Goal: Task Accomplishment & Management: Use online tool/utility

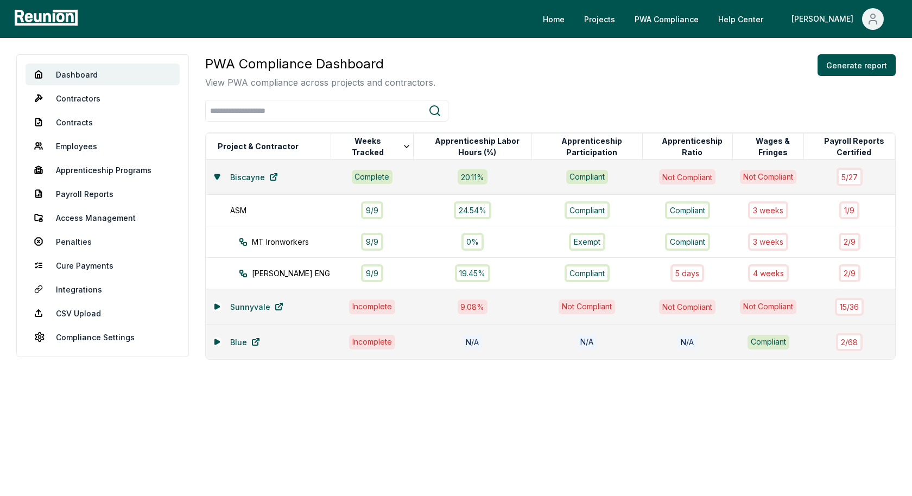
click at [215, 174] on icon at bounding box center [216, 176] width 5 height 4
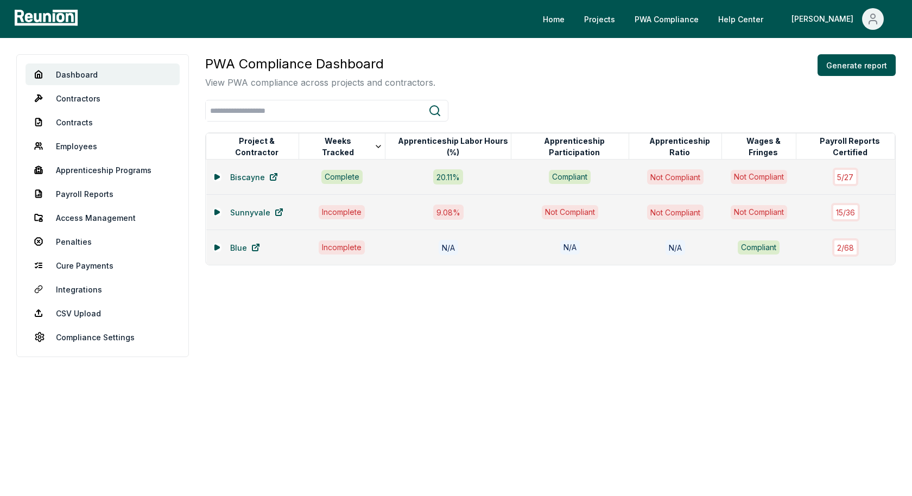
click at [548, 88] on div "PWA Compliance Dashboard View PWA compliance across projects and contractors. G…" at bounding box center [550, 71] width 690 height 35
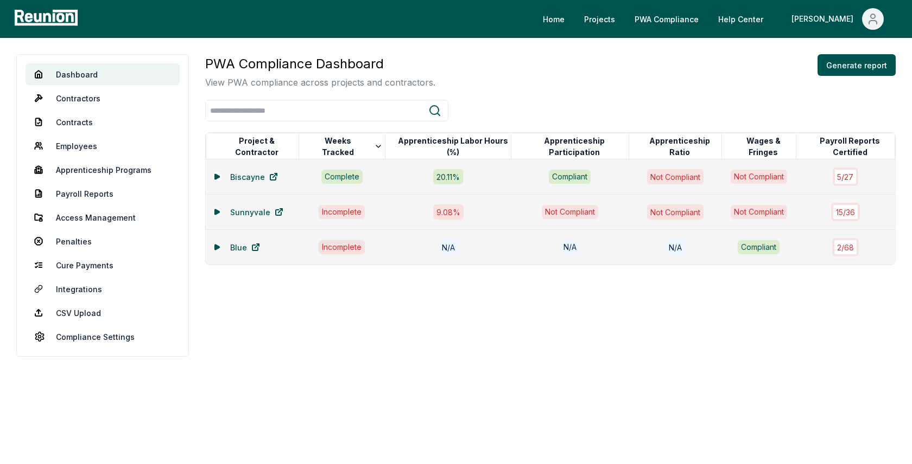
click at [535, 55] on div "PWA Compliance Dashboard View PWA compliance across projects and contractors. G…" at bounding box center [550, 71] width 690 height 35
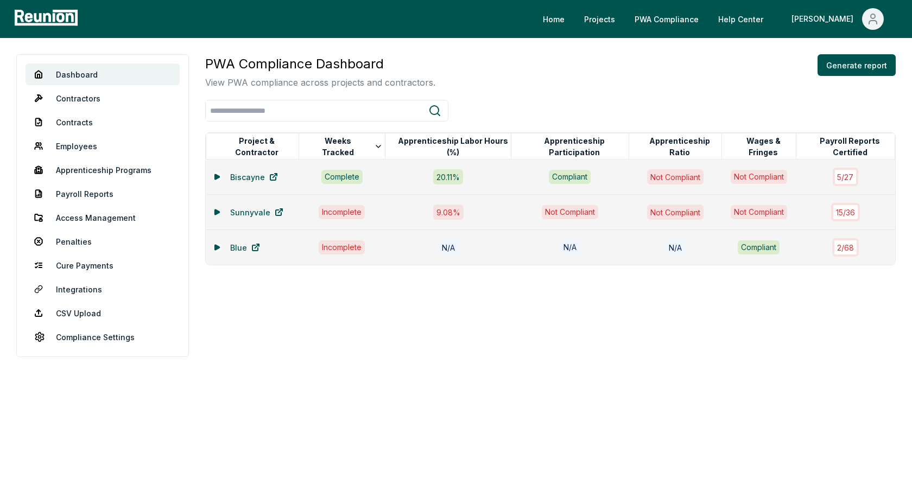
click at [214, 209] on icon at bounding box center [216, 211] width 4 height 5
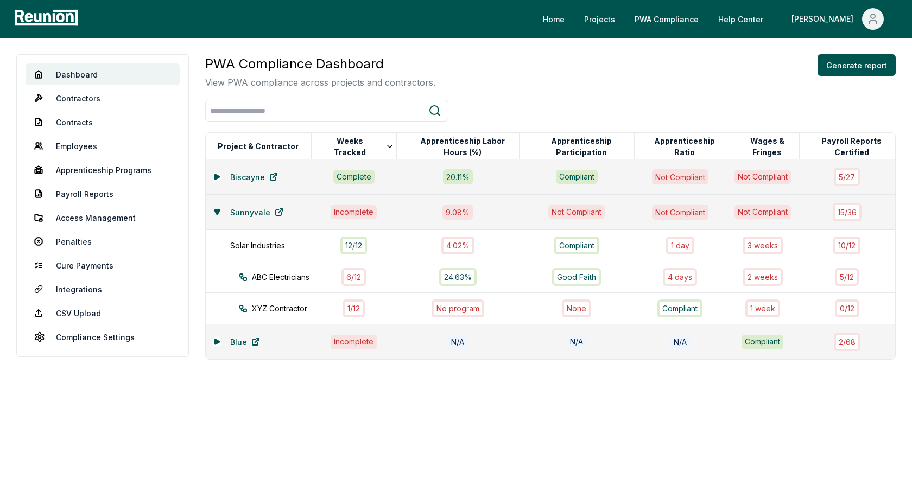
click at [216, 209] on icon at bounding box center [216, 211] width 5 height 4
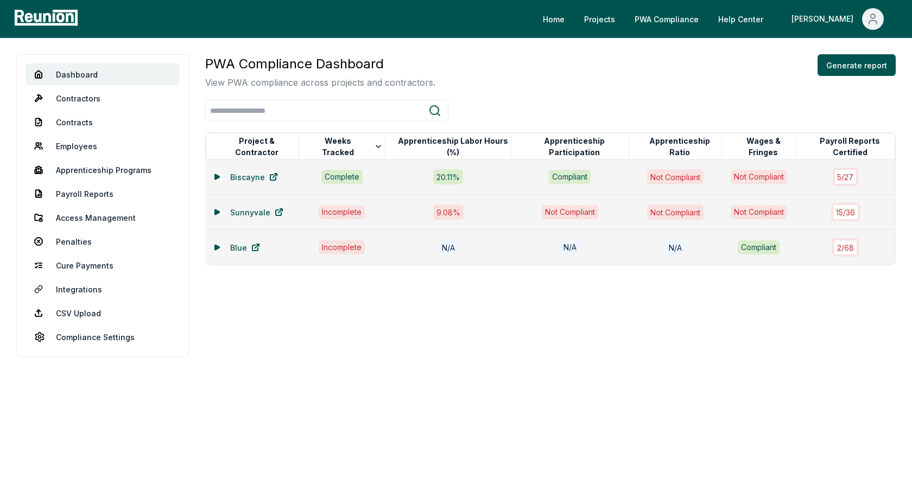
click at [556, 73] on div "PWA Compliance Dashboard View PWA compliance across projects and contractors. G…" at bounding box center [550, 71] width 690 height 35
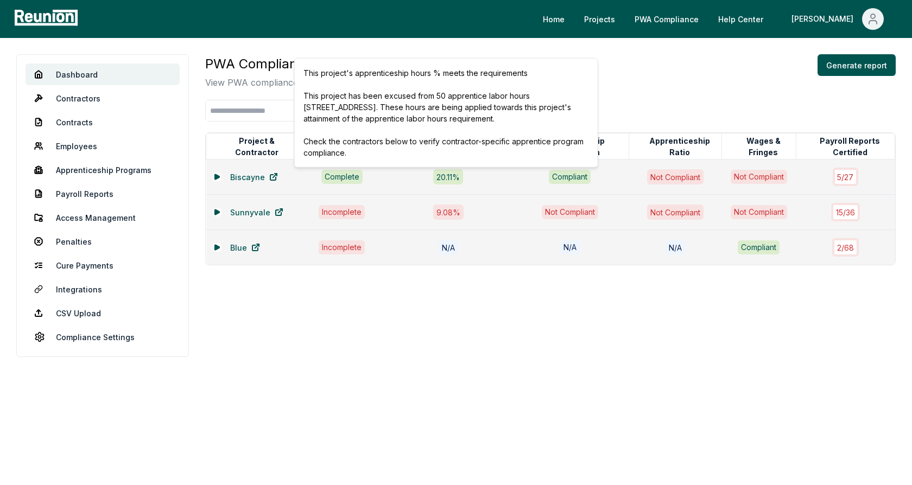
click at [639, 66] on div "PWA Compliance Dashboard View PWA compliance across projects and contractors. G…" at bounding box center [550, 71] width 690 height 35
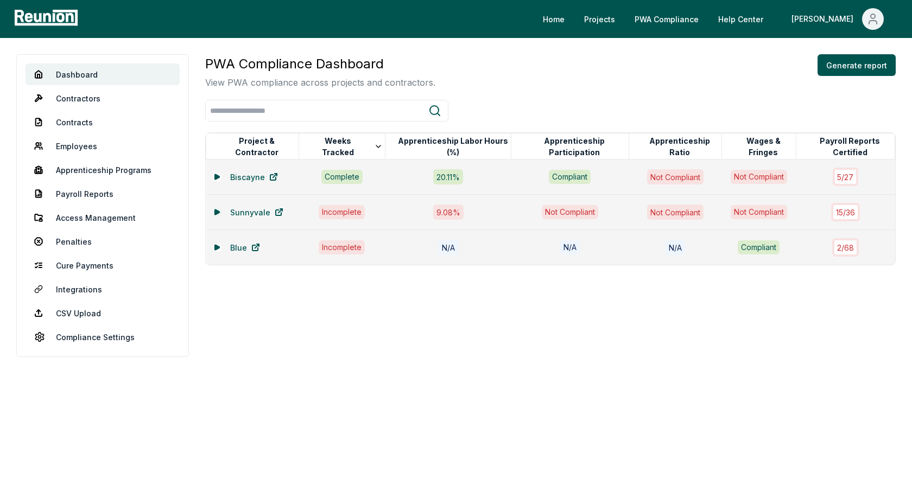
click at [215, 209] on icon at bounding box center [216, 211] width 4 height 5
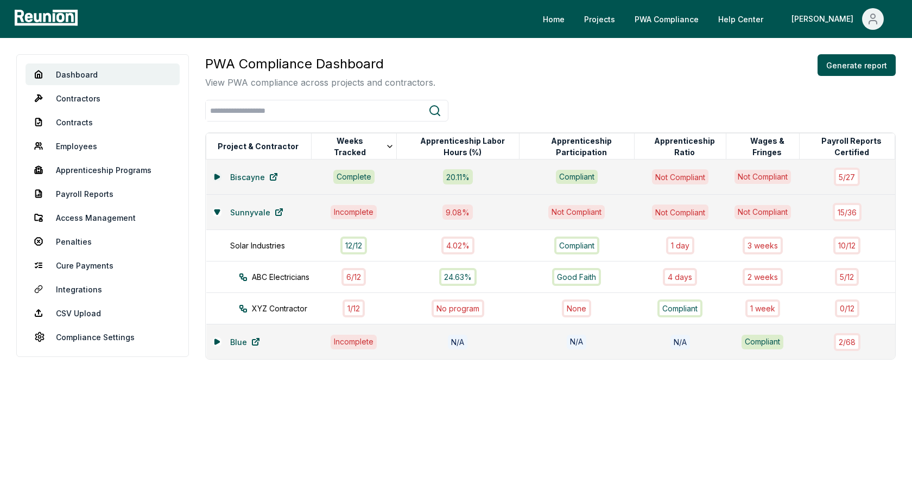
click at [216, 174] on icon at bounding box center [217, 177] width 7 height 7
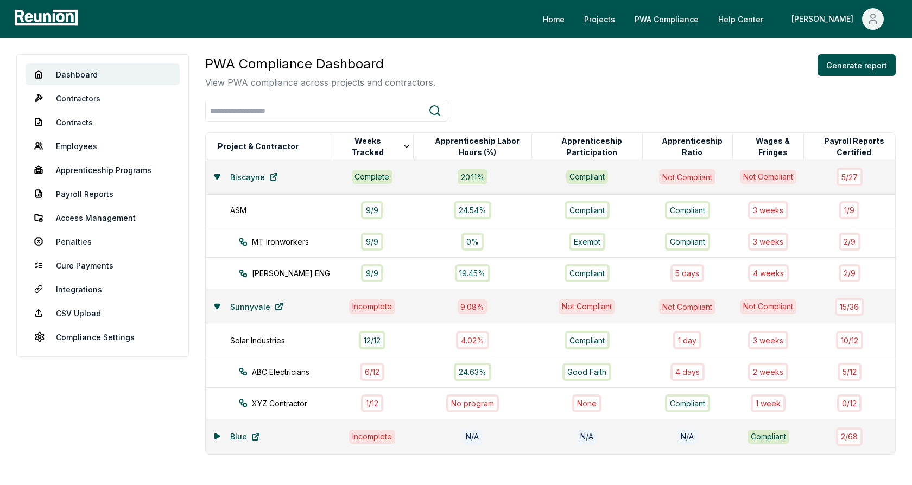
click at [551, 73] on div "PWA Compliance Dashboard View PWA compliance across projects and contractors. G…" at bounding box center [550, 71] width 690 height 35
click at [559, 87] on div "PWA Compliance Dashboard View PWA compliance across projects and contractors. G…" at bounding box center [550, 71] width 690 height 35
click at [121, 171] on link "Apprenticeship Programs" at bounding box center [103, 170] width 154 height 22
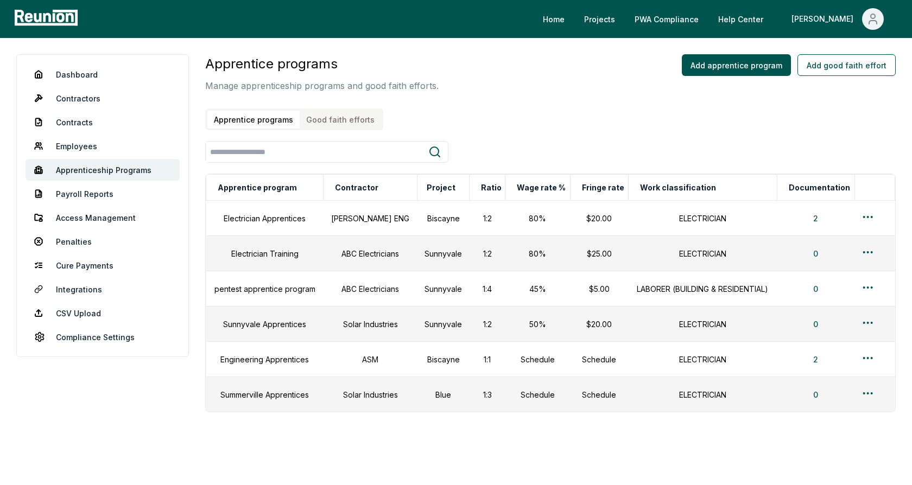
click at [423, 96] on div "Apprentice programs Manage apprenticeship programs and good faith efforts. Appr…" at bounding box center [321, 92] width 233 height 76
click at [90, 71] on link "Dashboard" at bounding box center [103, 74] width 154 height 22
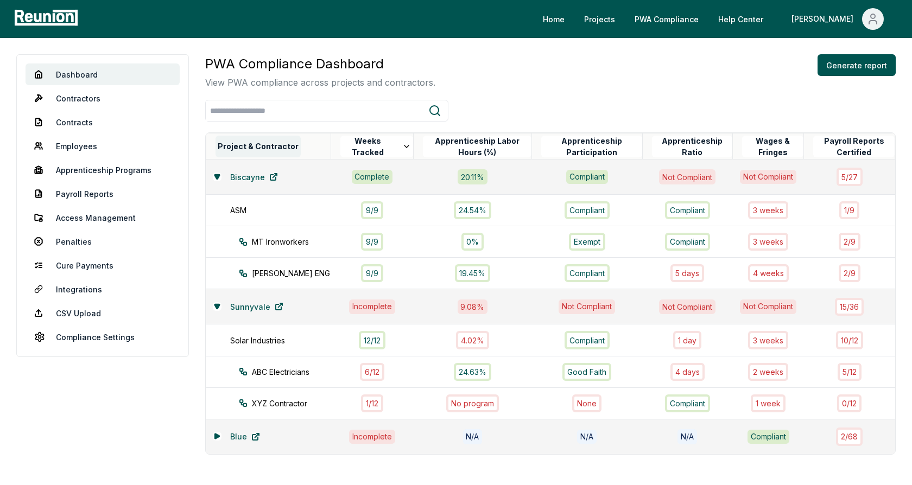
click at [279, 153] on button "Project & Contractor" at bounding box center [257, 147] width 85 height 22
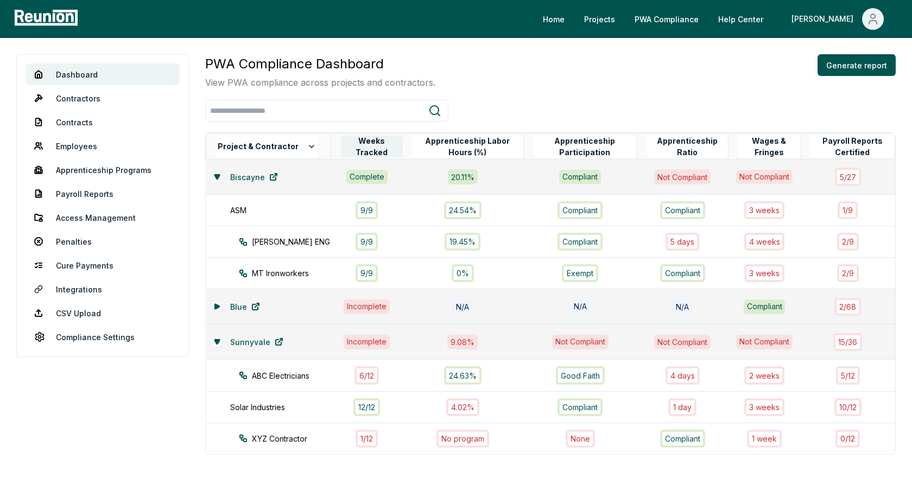
click at [347, 145] on button "Weeks Tracked" at bounding box center [371, 147] width 60 height 22
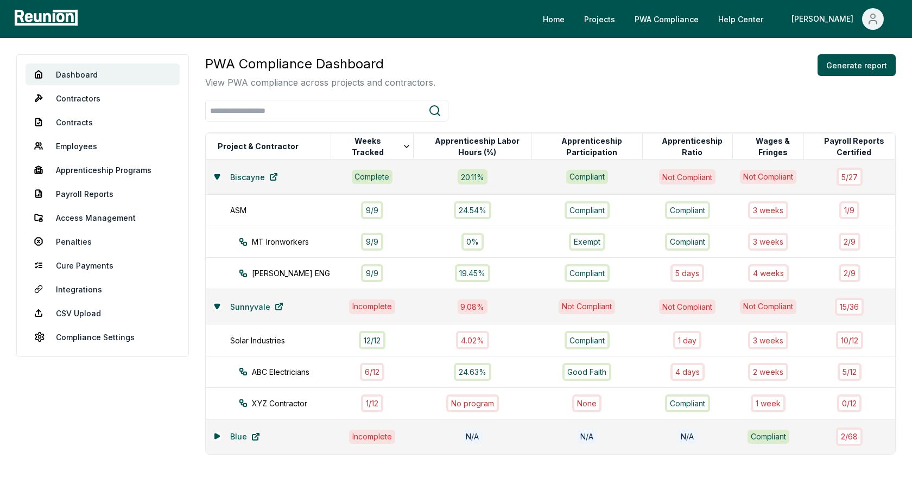
click at [574, 80] on div "PWA Compliance Dashboard View PWA compliance across projects and contractors. G…" at bounding box center [550, 71] width 690 height 35
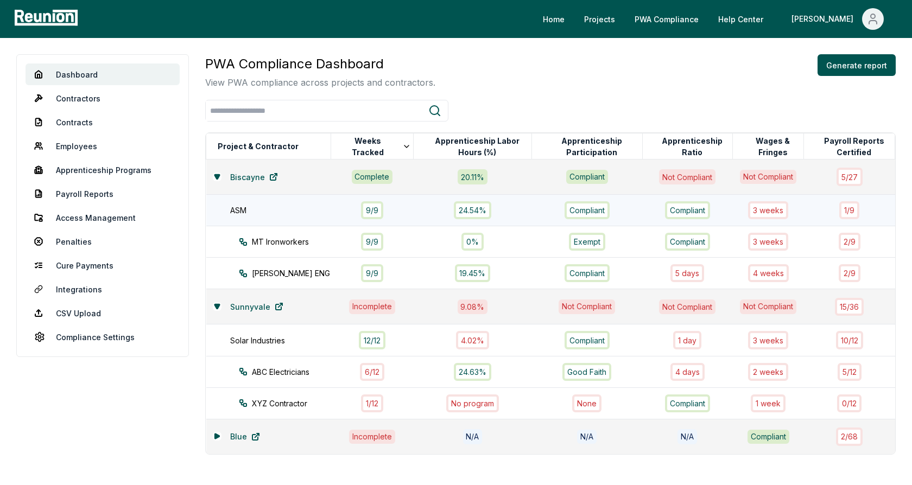
click at [306, 210] on div "ASM" at bounding box center [286, 210] width 112 height 11
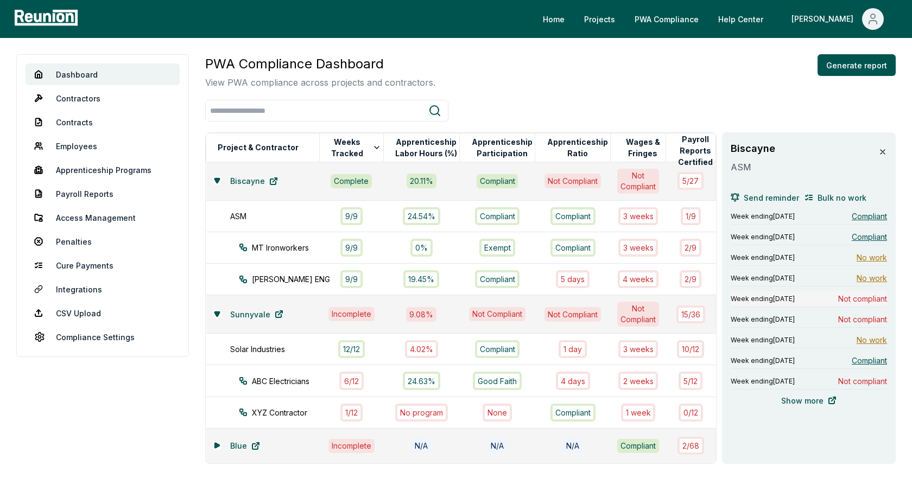
click at [794, 297] on span "Week ending August 4, 2024" at bounding box center [762, 299] width 64 height 9
click at [884, 153] on icon at bounding box center [882, 152] width 9 height 9
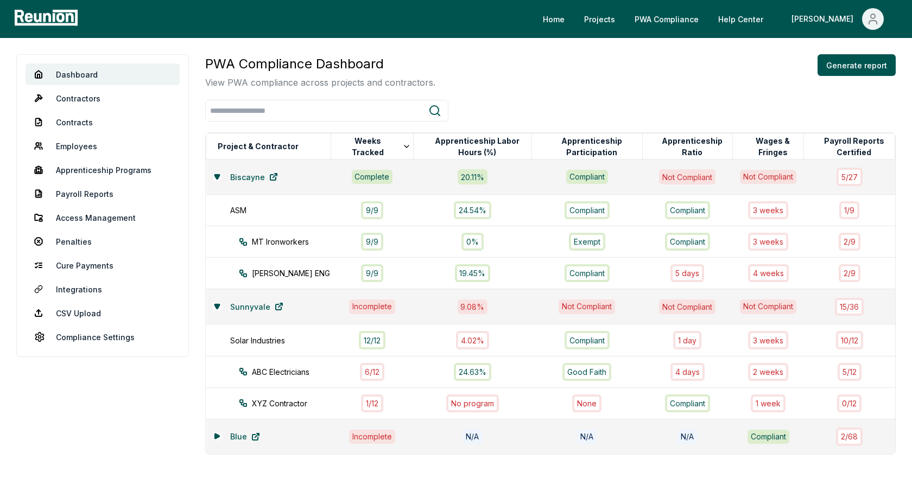
click at [659, 92] on div "PWA Compliance Dashboard View PWA compliance across projects and contractors. G…" at bounding box center [550, 254] width 690 height 400
click at [216, 435] on icon at bounding box center [217, 436] width 7 height 7
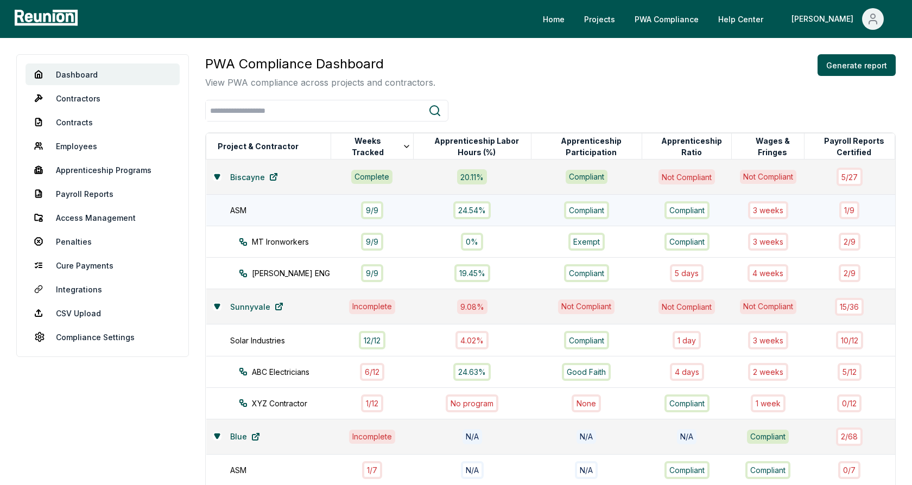
click at [287, 215] on td "ASM" at bounding box center [268, 210] width 125 height 31
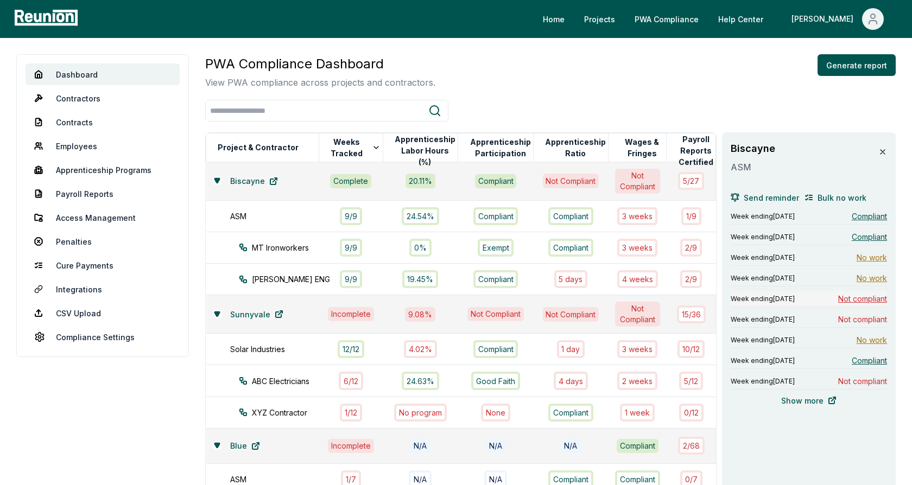
click at [870, 296] on span "Not compliant" at bounding box center [862, 298] width 49 height 11
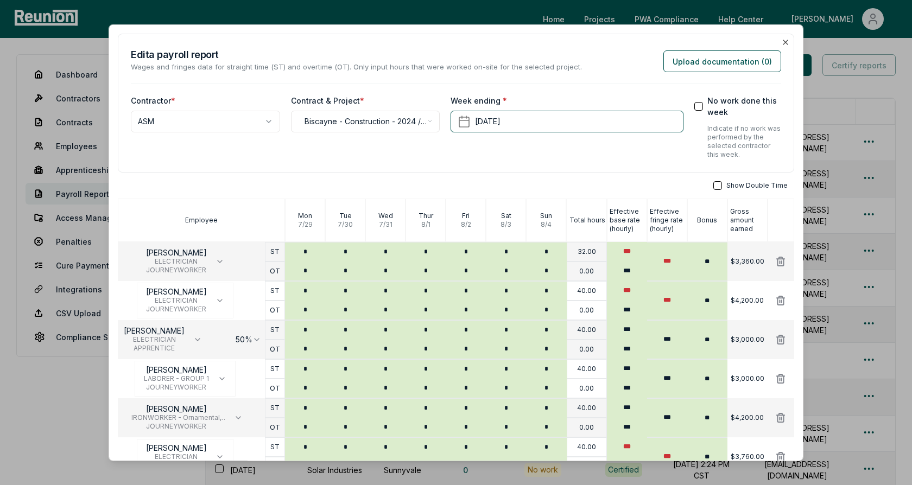
click at [508, 53] on h2 "Edit a payroll report" at bounding box center [356, 54] width 451 height 15
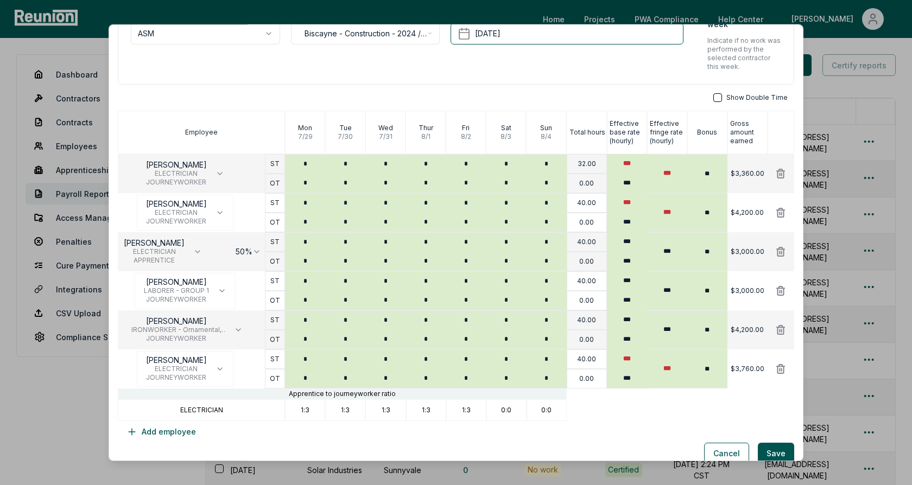
scroll to position [99, 0]
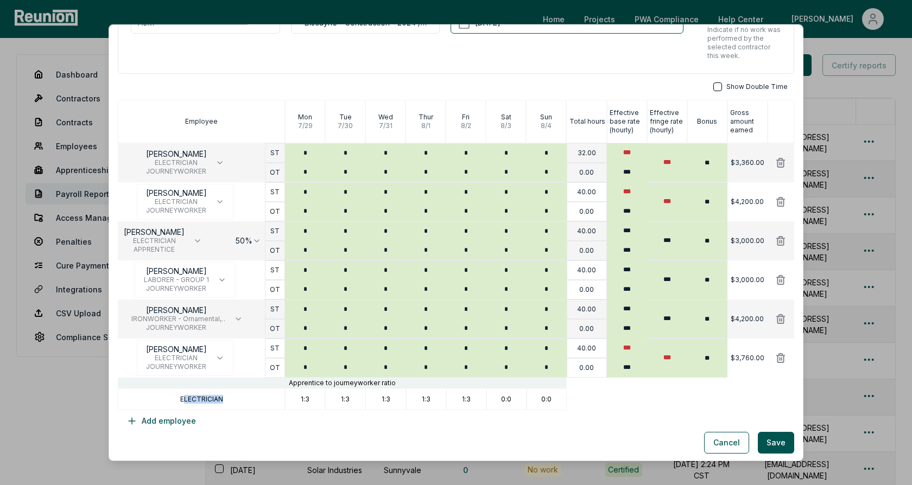
drag, startPoint x: 223, startPoint y: 397, endPoint x: 184, endPoint y: 397, distance: 39.1
click at [184, 397] on div "ELECTRICIAN" at bounding box center [201, 400] width 167 height 22
click at [193, 398] on p "ELECTRICIAN" at bounding box center [201, 399] width 43 height 9
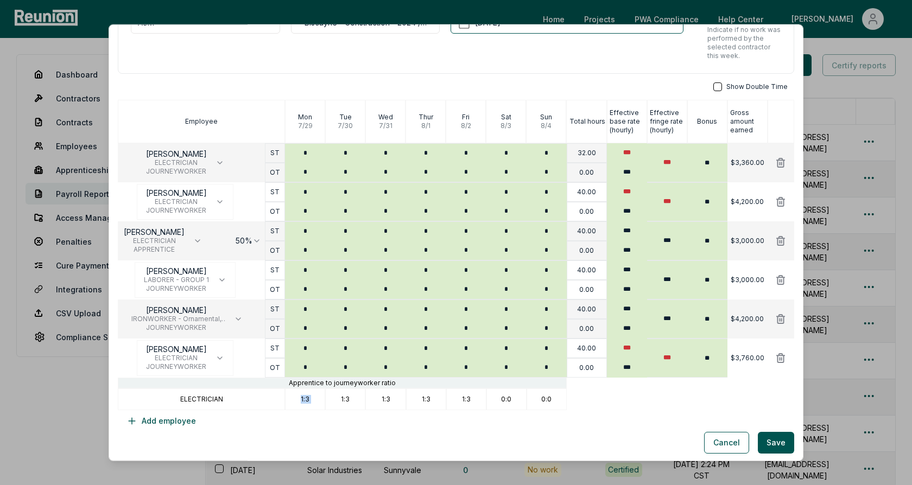
drag, startPoint x: 299, startPoint y: 398, endPoint x: 321, endPoint y: 398, distance: 21.7
click at [321, 398] on div "1:3" at bounding box center [305, 400] width 40 height 22
drag, startPoint x: 336, startPoint y: 398, endPoint x: 365, endPoint y: 398, distance: 28.8
click at [365, 398] on div "1:3" at bounding box center [345, 400] width 40 height 22
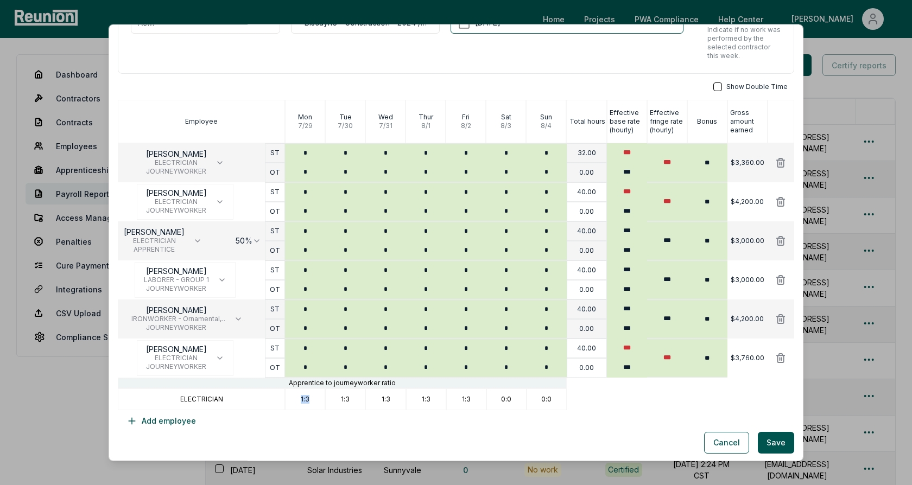
drag, startPoint x: 313, startPoint y: 401, endPoint x: 297, endPoint y: 400, distance: 15.7
click at [297, 400] on div "1:3" at bounding box center [305, 400] width 40 height 22
click at [315, 400] on div "1:3" at bounding box center [305, 400] width 40 height 22
drag, startPoint x: 298, startPoint y: 396, endPoint x: 321, endPoint y: 396, distance: 22.2
click at [321, 396] on div "1:3" at bounding box center [305, 400] width 40 height 22
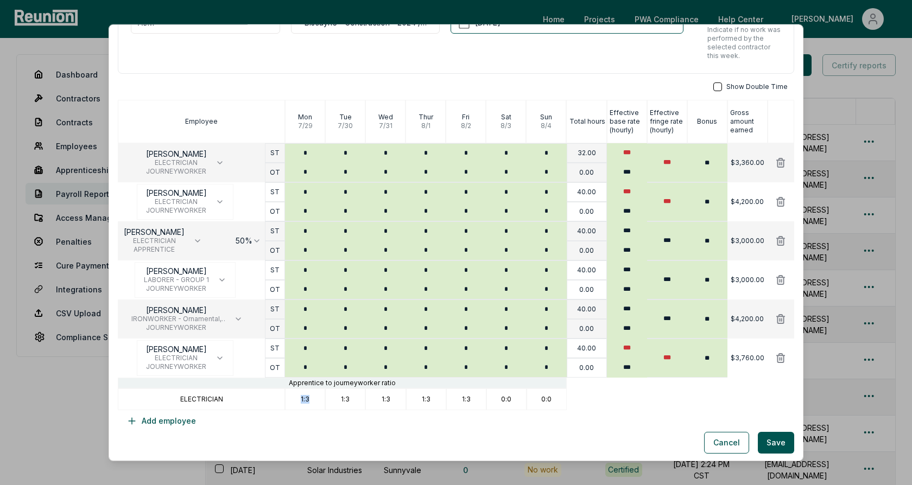
click at [321, 396] on div "1:3" at bounding box center [305, 400] width 40 height 22
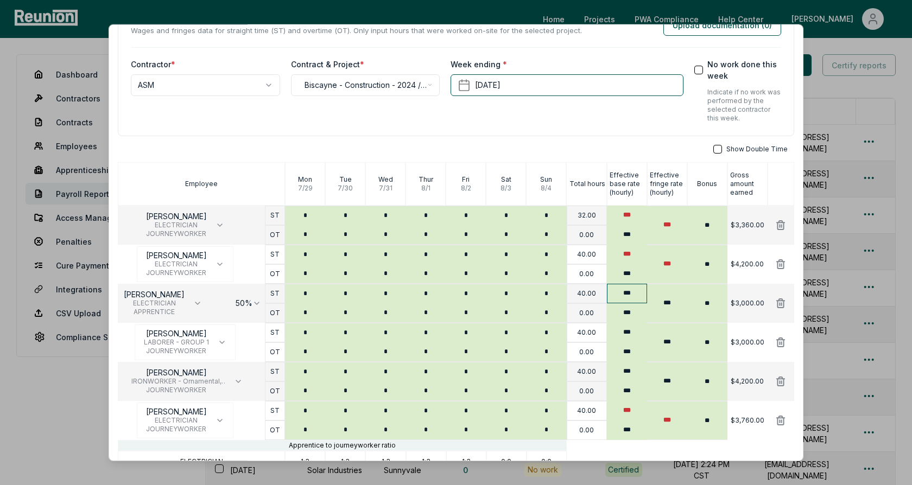
scroll to position [14, 0]
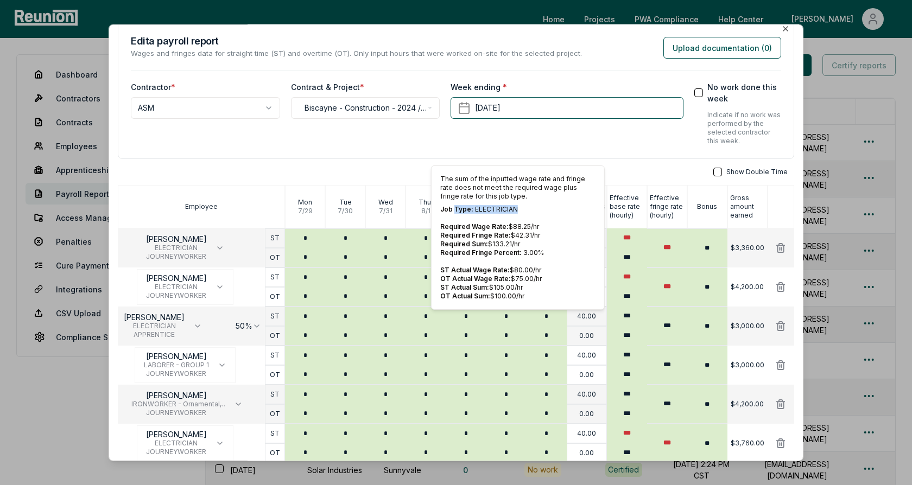
drag, startPoint x: 523, startPoint y: 211, endPoint x: 454, endPoint y: 211, distance: 68.4
click at [454, 211] on p "Job Type: ELECTRICIAN" at bounding box center [517, 209] width 155 height 9
click at [507, 211] on p "Job Type: ELECTRICIAN" at bounding box center [517, 209] width 155 height 9
click at [523, 226] on p "Required Wage Rate: $ 88.25 /hr" at bounding box center [517, 226] width 155 height 9
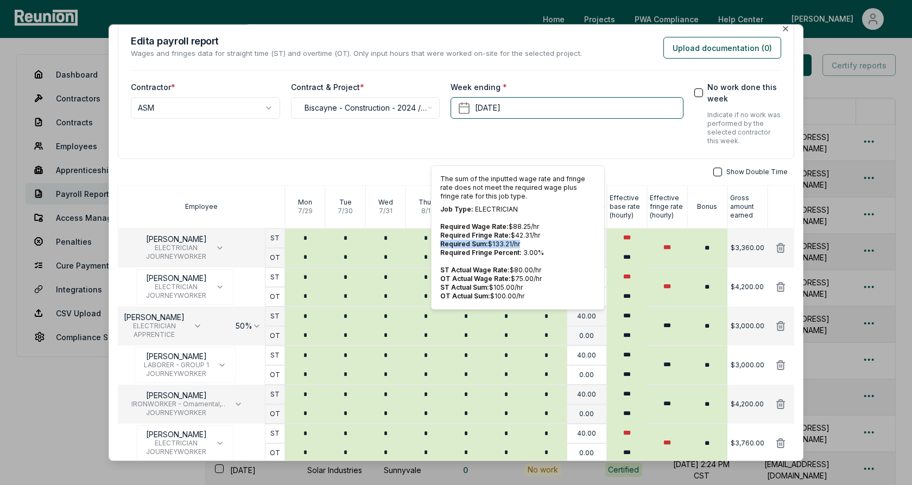
drag, startPoint x: 520, startPoint y: 243, endPoint x: 439, endPoint y: 243, distance: 80.9
click at [439, 243] on div "The sum of the inputted wage rate and fringe rate does not meet the required wa…" at bounding box center [518, 238] width 174 height 144
click at [521, 242] on p "Required Sum: $ 133.21 /hr" at bounding box center [517, 244] width 155 height 9
drag, startPoint x: 525, startPoint y: 285, endPoint x: 438, endPoint y: 286, distance: 86.3
click at [438, 286] on div "The sum of the inputted wage rate and fringe rate does not meet the required wa…" at bounding box center [518, 238] width 174 height 144
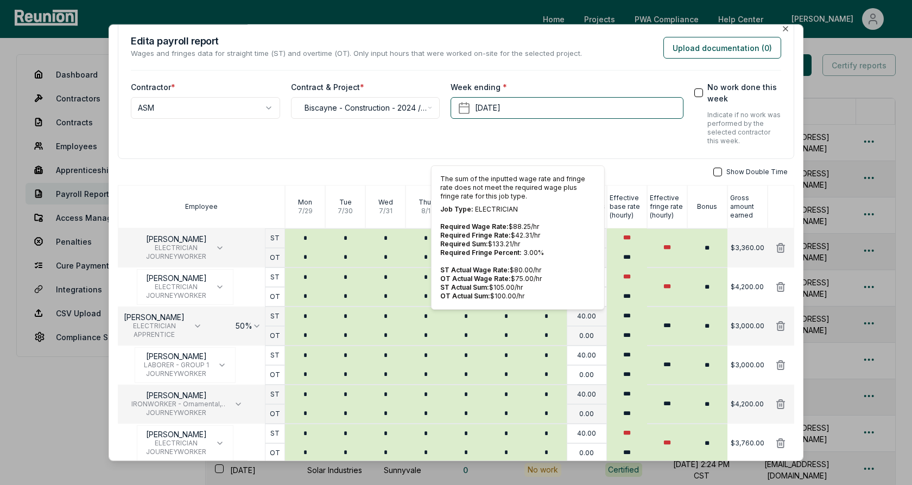
click at [644, 152] on div "**********" at bounding box center [456, 89] width 676 height 139
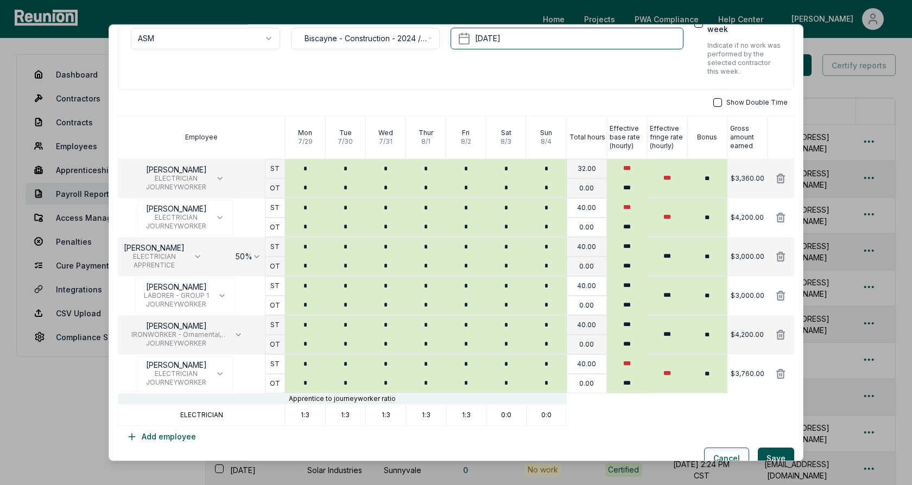
scroll to position [84, 0]
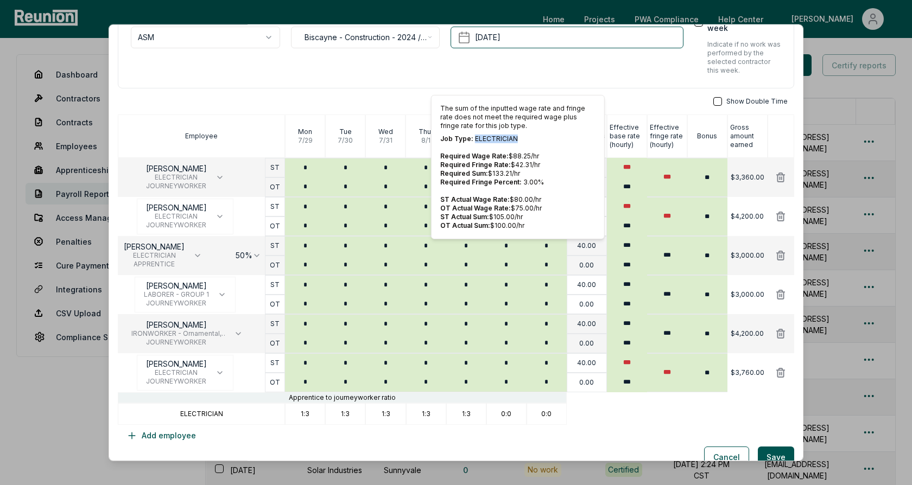
drag, startPoint x: 516, startPoint y: 135, endPoint x: 473, endPoint y: 135, distance: 43.4
click at [473, 135] on p "Job Type: ELECTRICIAN" at bounding box center [517, 139] width 155 height 9
click at [479, 135] on p "Job Type: ELECTRICIAN" at bounding box center [517, 139] width 155 height 9
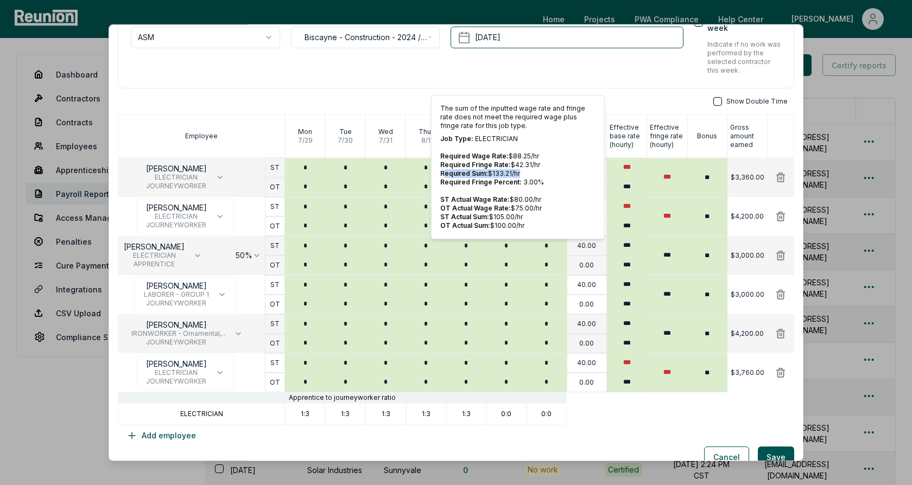
drag, startPoint x: 522, startPoint y: 172, endPoint x: 444, endPoint y: 172, distance: 78.1
click at [444, 172] on p "Required Sum: $ 133.21 /hr" at bounding box center [517, 173] width 155 height 9
click at [464, 172] on span "Required Sum:" at bounding box center [464, 173] width 48 height 8
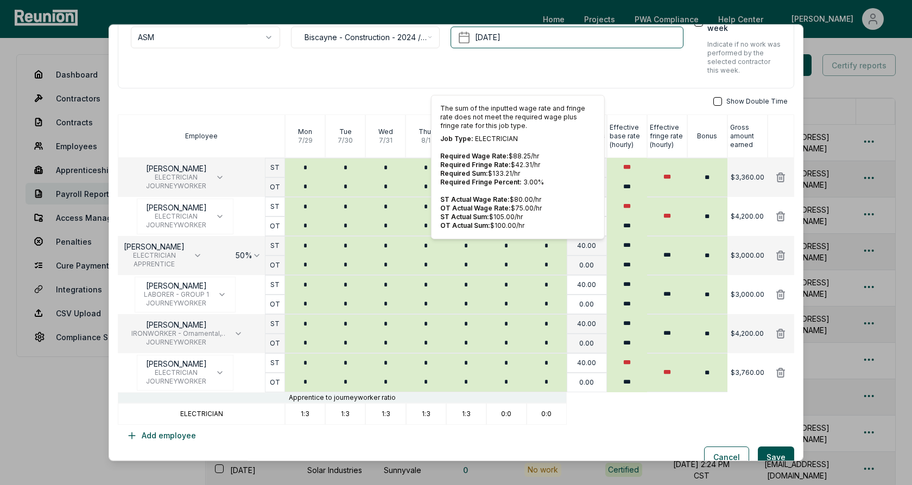
click at [504, 137] on p "Job Type: ELECTRICIAN" at bounding box center [517, 139] width 155 height 9
drag, startPoint x: 521, startPoint y: 175, endPoint x: 441, endPoint y: 170, distance: 81.0
click at [441, 170] on p "Required Sum: $ 133.21 /hr" at bounding box center [517, 173] width 155 height 9
click at [717, 453] on button "Cancel" at bounding box center [726, 458] width 45 height 22
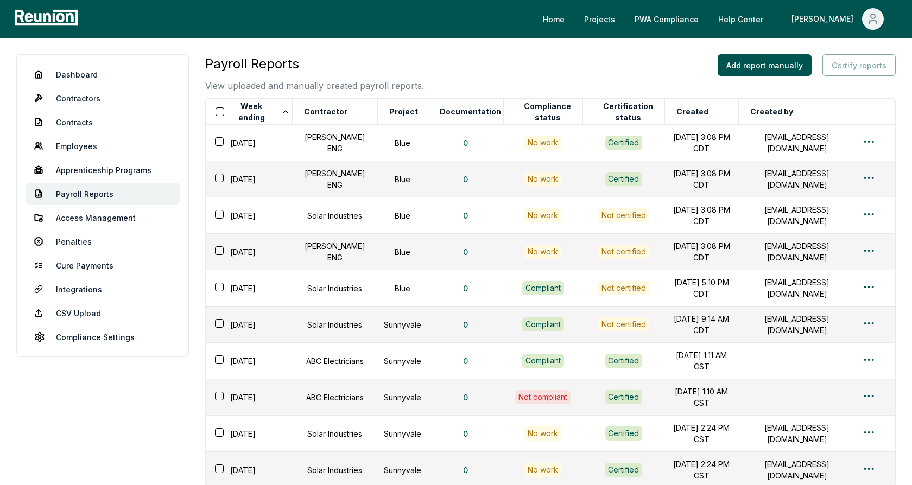
click at [570, 78] on div "Payroll Reports View uploaded and manually created payroll reports. Add report …" at bounding box center [550, 73] width 690 height 38
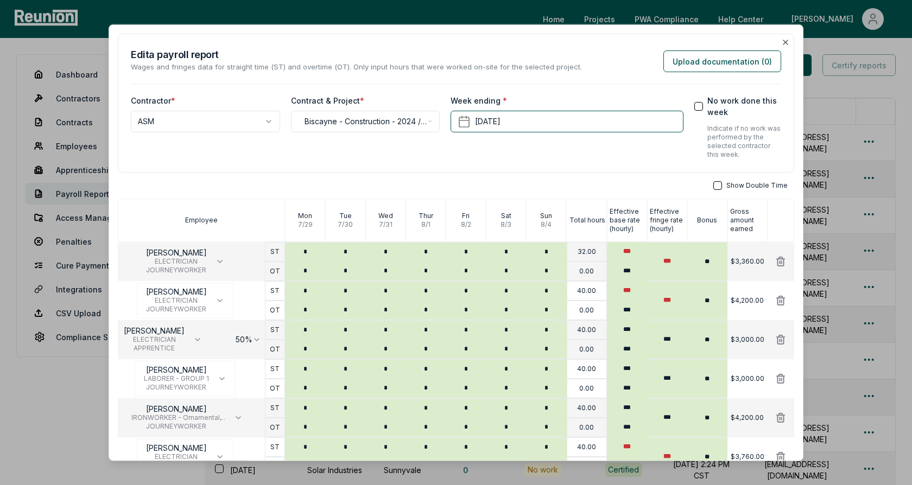
click at [648, 80] on div "**********" at bounding box center [456, 103] width 676 height 139
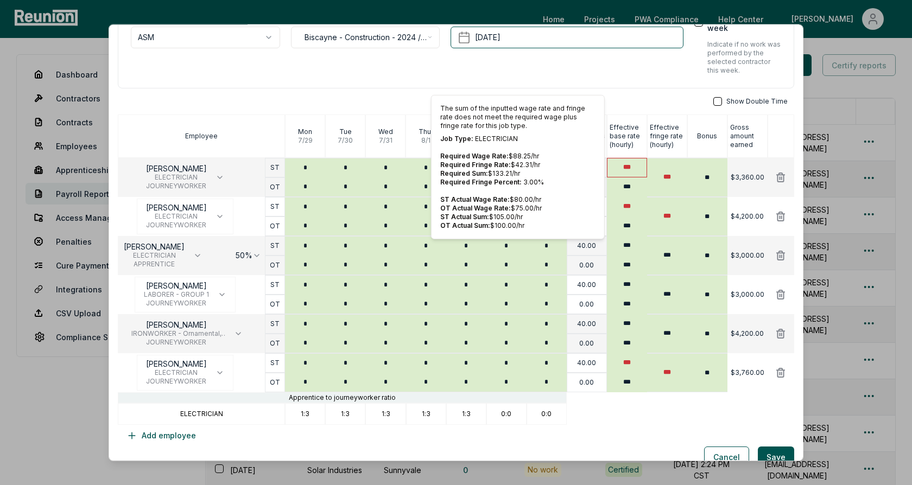
scroll to position [99, 0]
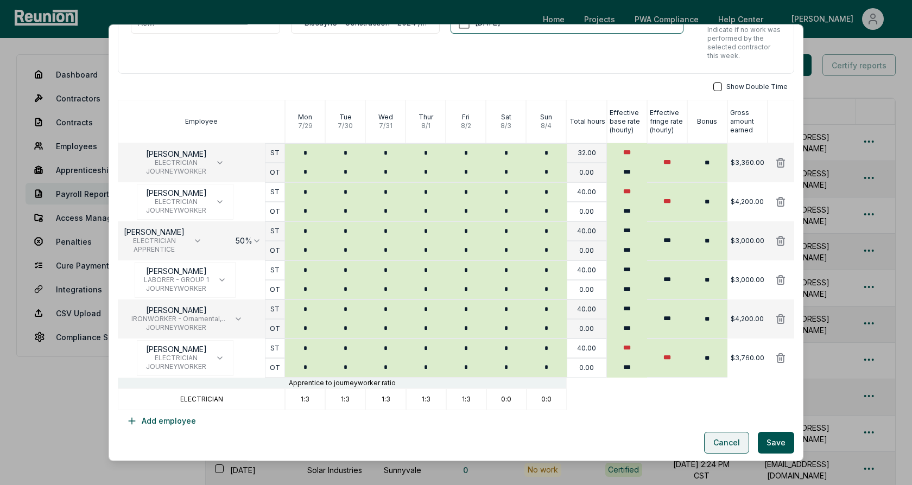
click at [731, 444] on button "Cancel" at bounding box center [726, 443] width 45 height 22
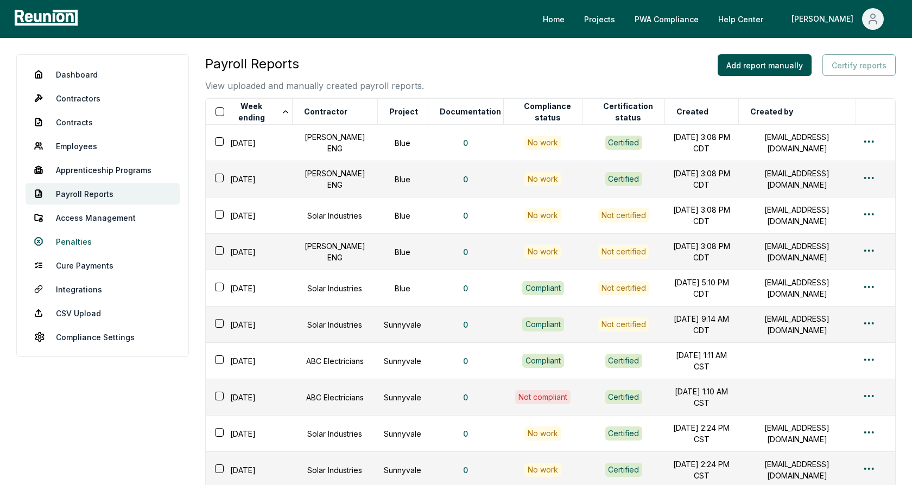
click at [68, 245] on link "Penalties" at bounding box center [103, 242] width 154 height 22
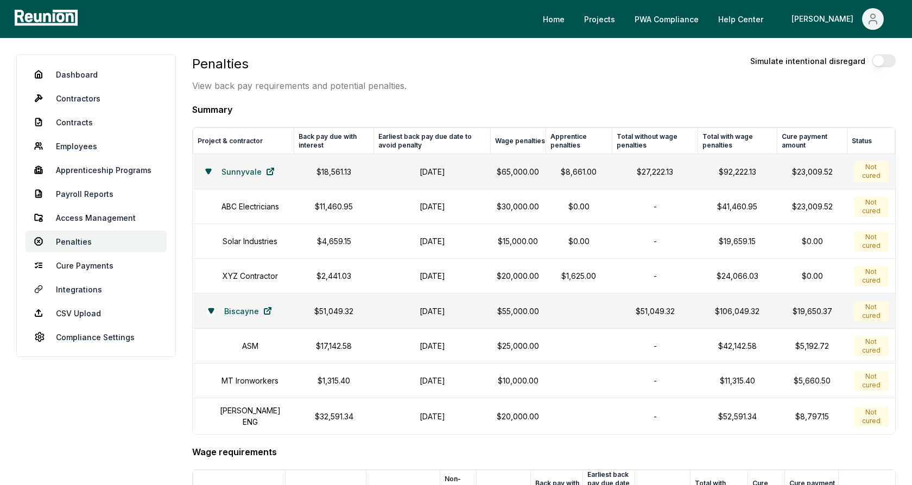
click at [208, 173] on icon at bounding box center [208, 171] width 7 height 7
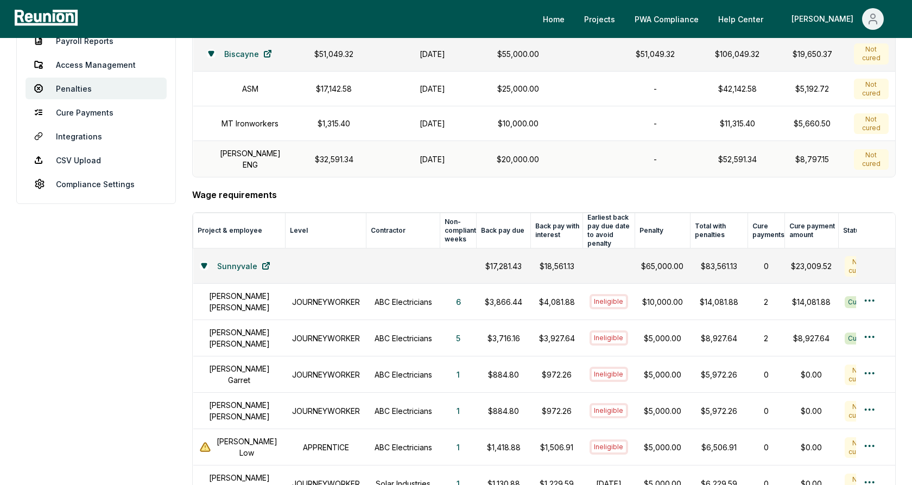
scroll to position [181, 0]
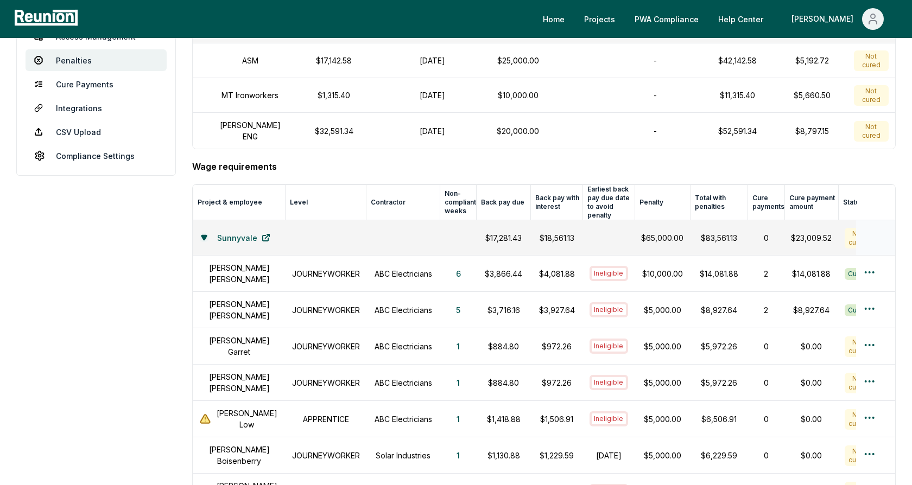
click at [206, 236] on icon at bounding box center [203, 238] width 5 height 4
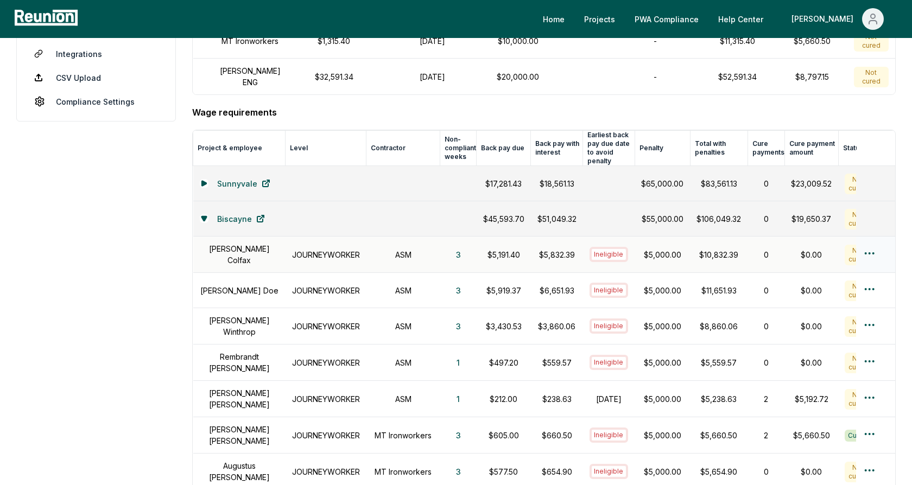
scroll to position [234, 0]
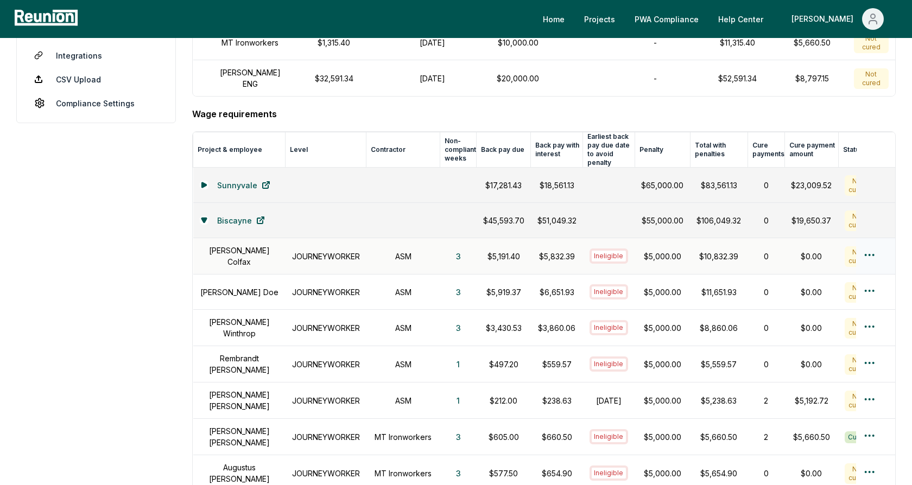
click at [322, 251] on h1 "JOURNEYWORKER" at bounding box center [326, 256] width 68 height 11
click at [394, 251] on h1 "ASM" at bounding box center [403, 256] width 61 height 11
click at [447, 250] on button "3" at bounding box center [458, 256] width 22 height 22
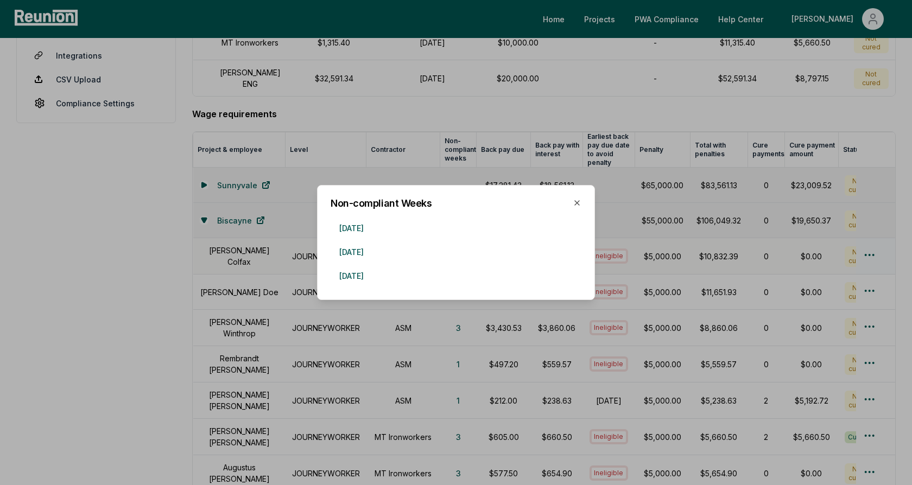
click at [287, 258] on div at bounding box center [456, 242] width 912 height 485
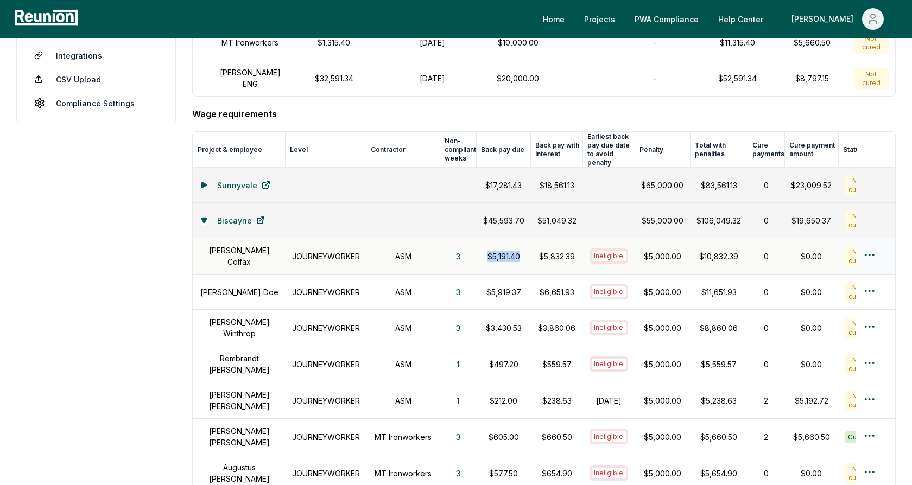
drag, startPoint x: 502, startPoint y: 249, endPoint x: 469, endPoint y: 249, distance: 33.6
click at [483, 251] on p "$5,191.40" at bounding box center [503, 256] width 41 height 11
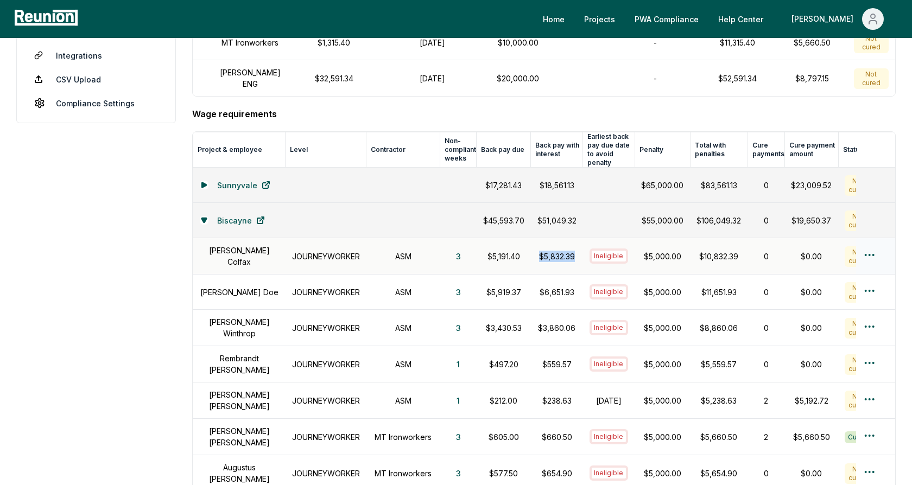
drag, startPoint x: 556, startPoint y: 249, endPoint x: 520, endPoint y: 249, distance: 35.8
click at [537, 251] on p "$5,832.39" at bounding box center [556, 256] width 39 height 11
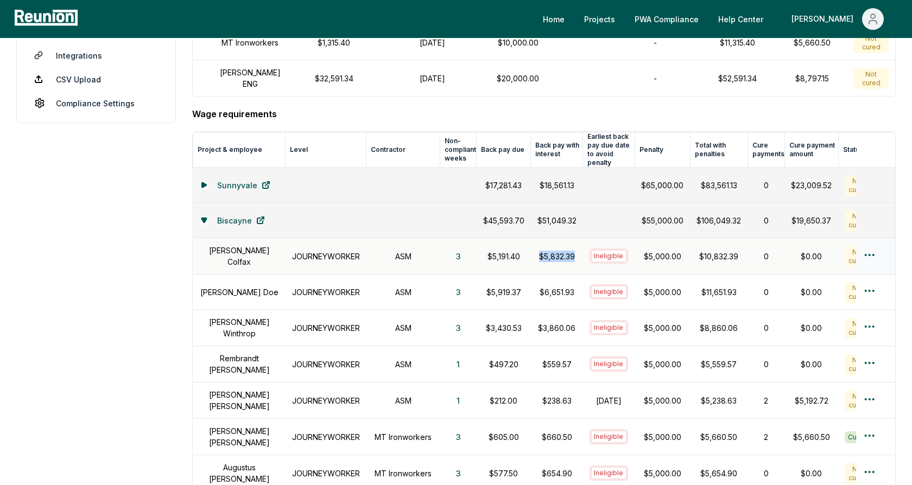
click at [537, 251] on p "$5,832.39" at bounding box center [556, 256] width 39 height 11
click at [651, 251] on p "$5,000.00" at bounding box center [662, 256] width 42 height 11
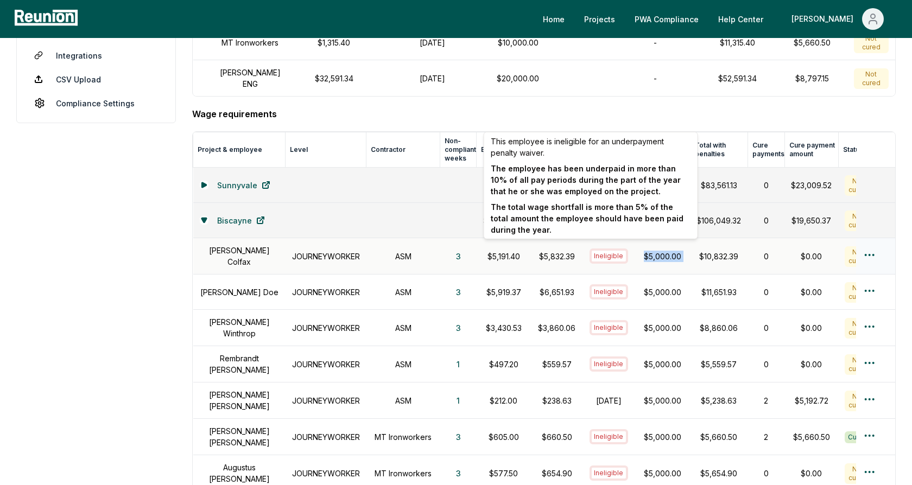
click at [641, 251] on p "$5,000.00" at bounding box center [662, 256] width 42 height 11
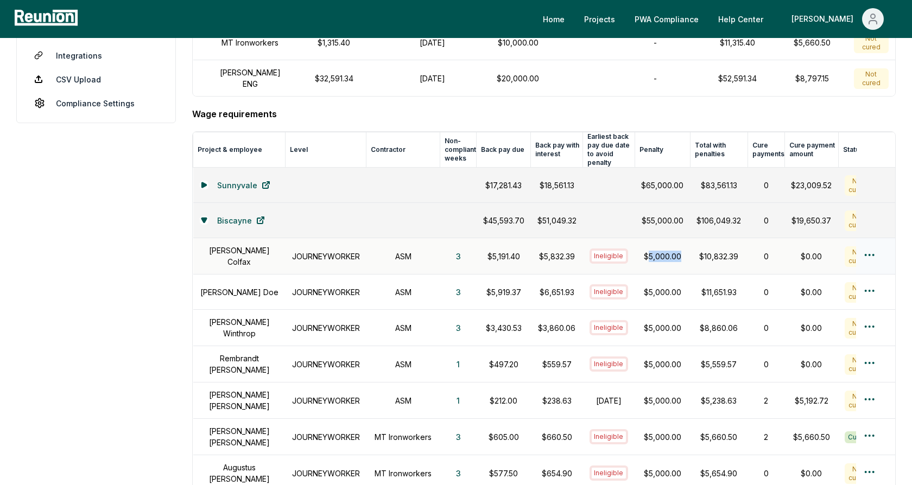
click at [641, 251] on p "$5,000.00" at bounding box center [662, 256] width 42 height 11
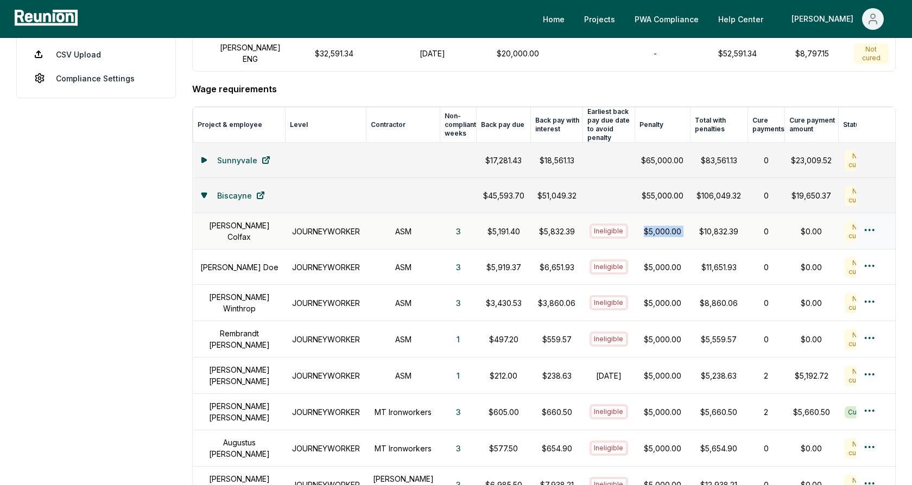
scroll to position [266, 0]
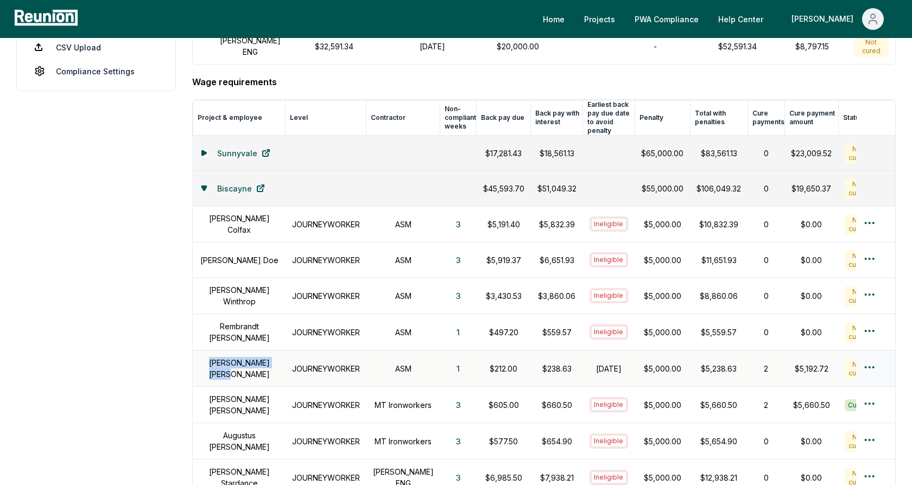
drag, startPoint x: 221, startPoint y: 355, endPoint x: 259, endPoint y: 355, distance: 37.4
click at [259, 357] on h1 "Alice Smith" at bounding box center [239, 368] width 79 height 23
click at [607, 363] on h1 "October 31, 2024" at bounding box center [608, 368] width 39 height 11
drag, startPoint x: 607, startPoint y: 361, endPoint x: 577, endPoint y: 351, distance: 31.2
click at [589, 363] on h1 "October 31, 2024" at bounding box center [608, 368] width 39 height 11
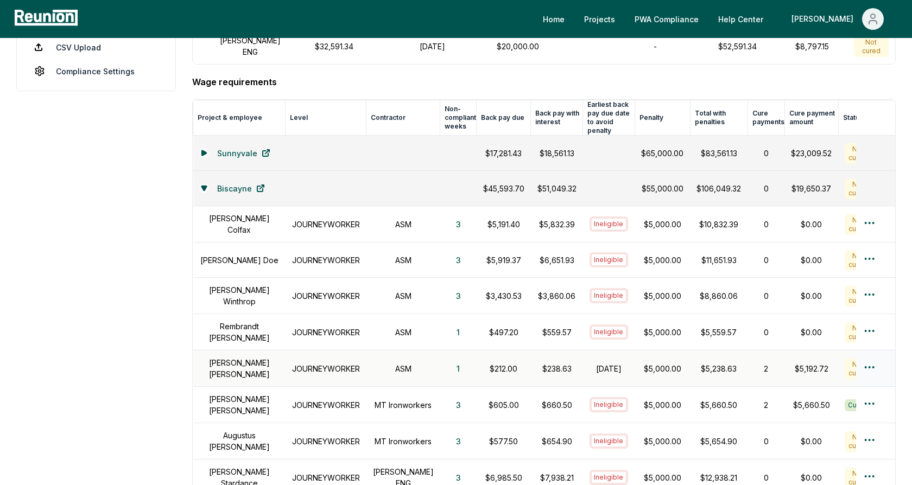
click at [589, 363] on h1 "October 31, 2024" at bounding box center [608, 368] width 39 height 11
drag, startPoint x: 554, startPoint y: 358, endPoint x: 518, endPoint y: 358, distance: 36.4
click at [531, 358] on td "$238.63" at bounding box center [557, 369] width 52 height 36
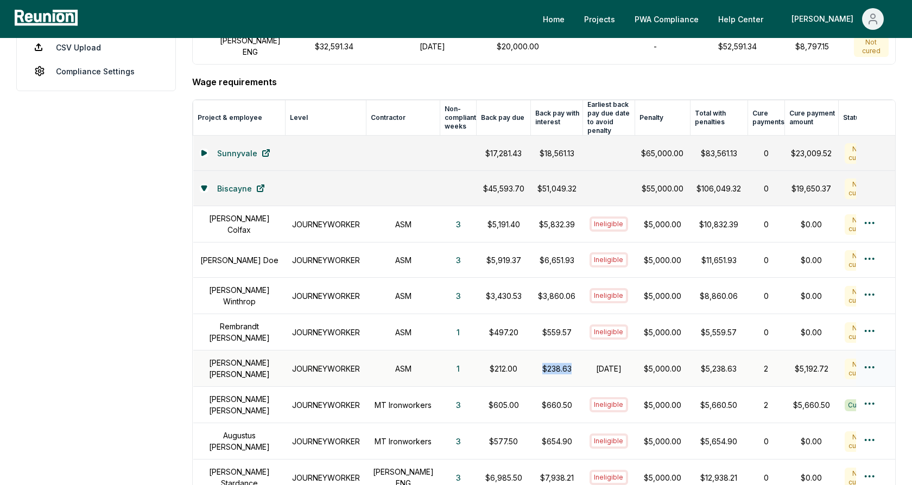
click at [537, 363] on p "$238.63" at bounding box center [556, 368] width 39 height 11
click at [593, 363] on h1 "October 31, 2024" at bounding box center [608, 368] width 39 height 11
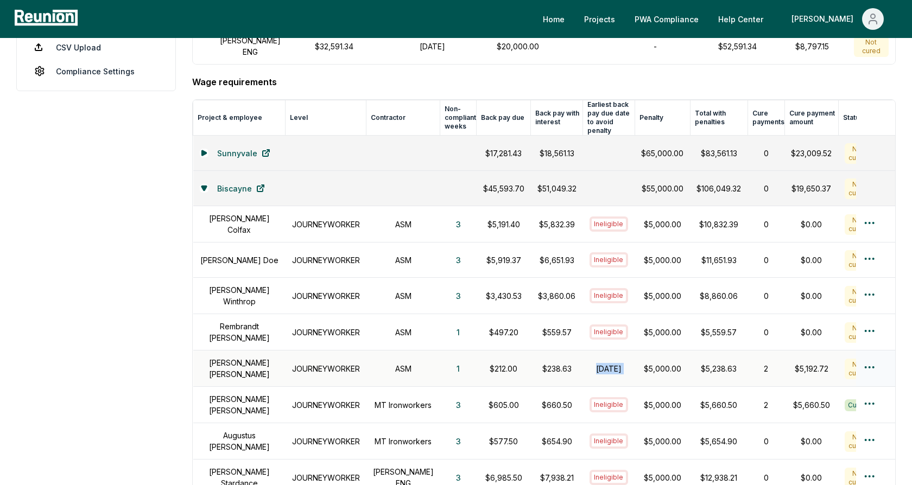
click at [593, 363] on h1 "October 31, 2024" at bounding box center [608, 368] width 39 height 11
click at [641, 363] on p "$5,000.00" at bounding box center [662, 368] width 42 height 11
click at [299, 219] on h1 "JOURNEYWORKER" at bounding box center [326, 224] width 68 height 11
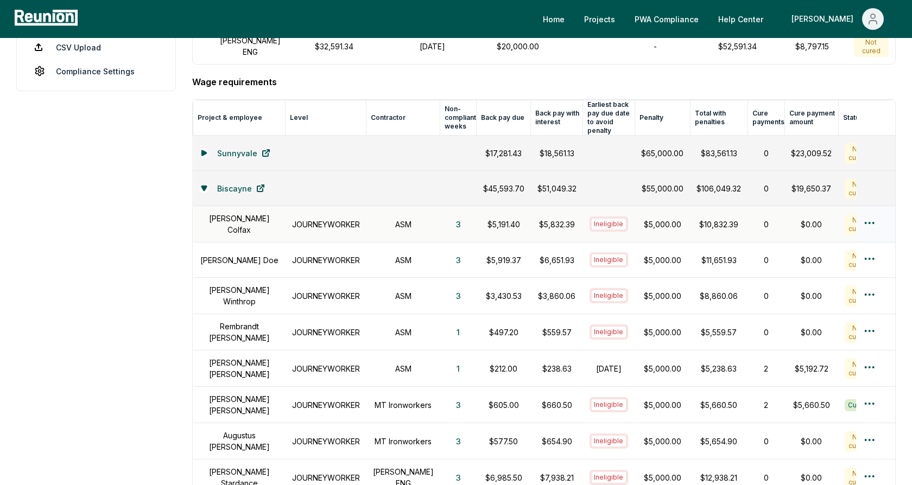
click at [872, 213] on html "Please visit us on your desktop We're working on making our marketplace mobile-…" at bounding box center [456, 318] width 912 height 1168
click at [835, 264] on div "Create wage cure payment" at bounding box center [850, 263] width 103 height 29
click at [153, 178] on aside "Dashboard Contractors Contracts Employees Apprenticeship Programs Payroll Repor…" at bounding box center [96, 337] width 160 height 1098
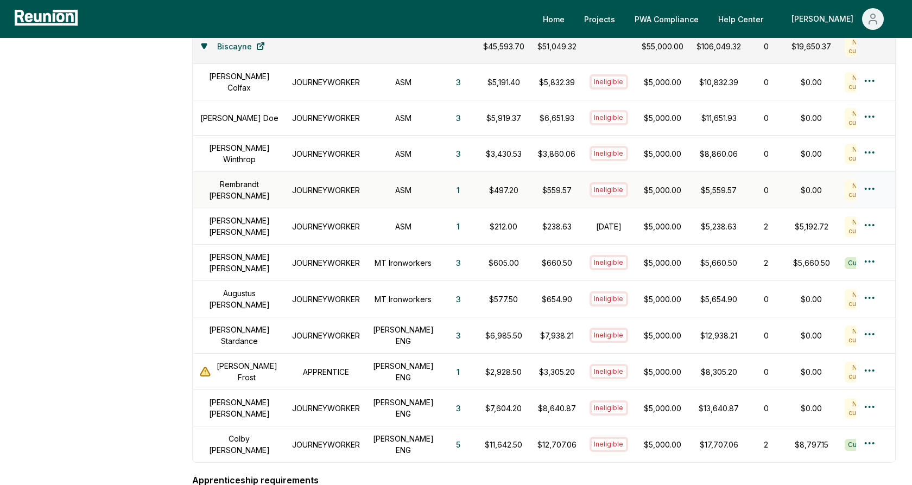
scroll to position [438, 0]
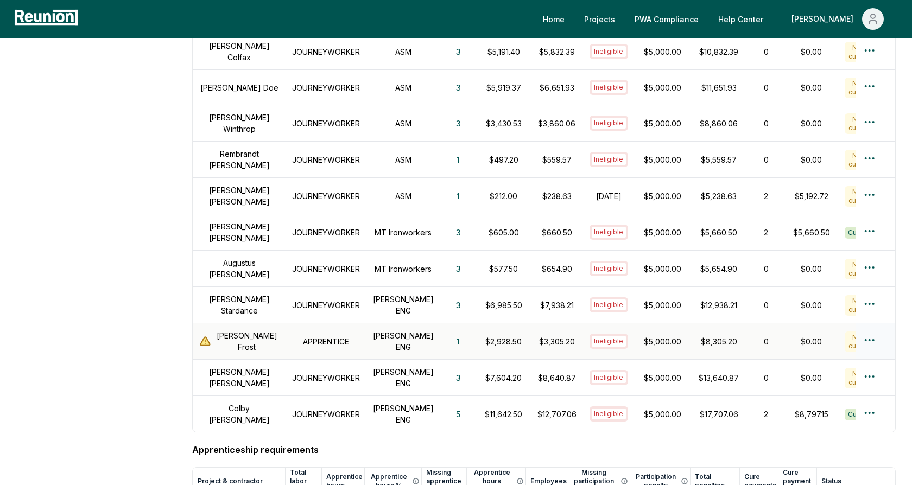
click at [253, 330] on h1 "Gabrielle Frost" at bounding box center [247, 341] width 64 height 23
click at [183, 332] on div "Dashboard Contractors Contracts Employees Apprenticeship Programs Payroll Repor…" at bounding box center [455, 165] width 879 height 1098
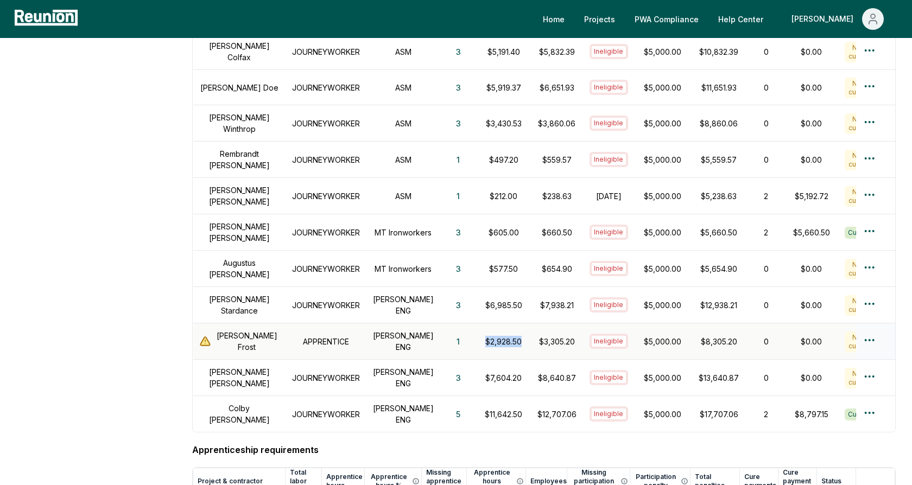
drag, startPoint x: 503, startPoint y: 325, endPoint x: 466, endPoint y: 325, distance: 37.4
click at [483, 336] on p "$2,928.50" at bounding box center [503, 341] width 41 height 11
click at [537, 336] on p "$3,305.20" at bounding box center [556, 341] width 39 height 11
click at [322, 336] on h1 "APPRENTICE" at bounding box center [326, 341] width 68 height 11
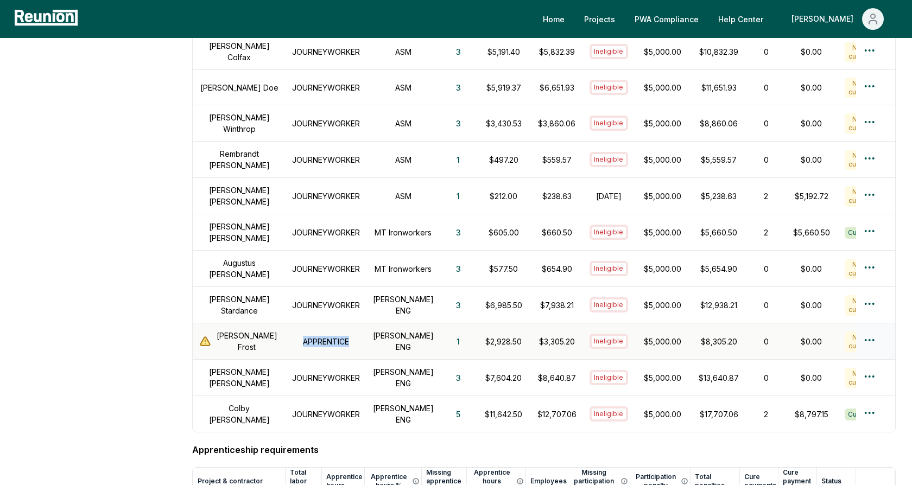
click at [322, 336] on h1 "APPRENTICE" at bounding box center [326, 341] width 68 height 11
click at [325, 336] on h1 "APPRENTICE" at bounding box center [326, 341] width 68 height 11
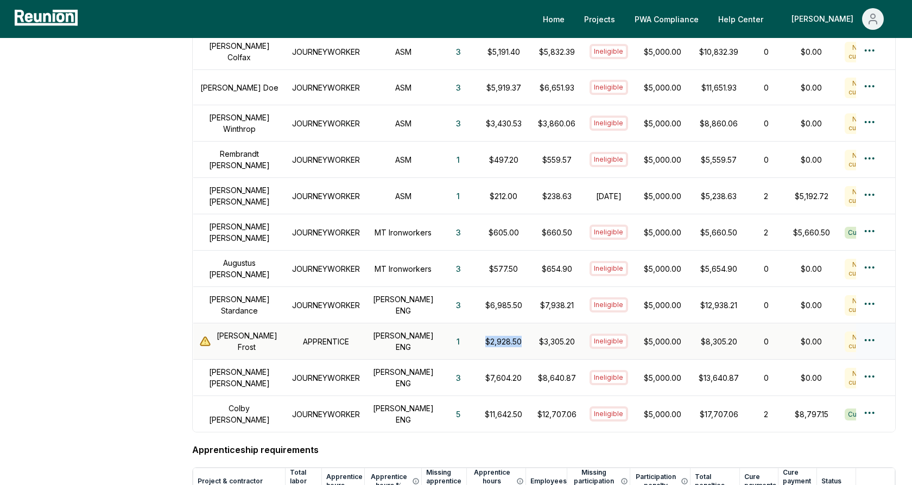
drag, startPoint x: 504, startPoint y: 326, endPoint x: 465, endPoint y: 326, distance: 39.1
click at [483, 336] on p "$2,928.50" at bounding box center [503, 341] width 41 height 11
click at [484, 336] on p "$2,928.50" at bounding box center [503, 341] width 41 height 11
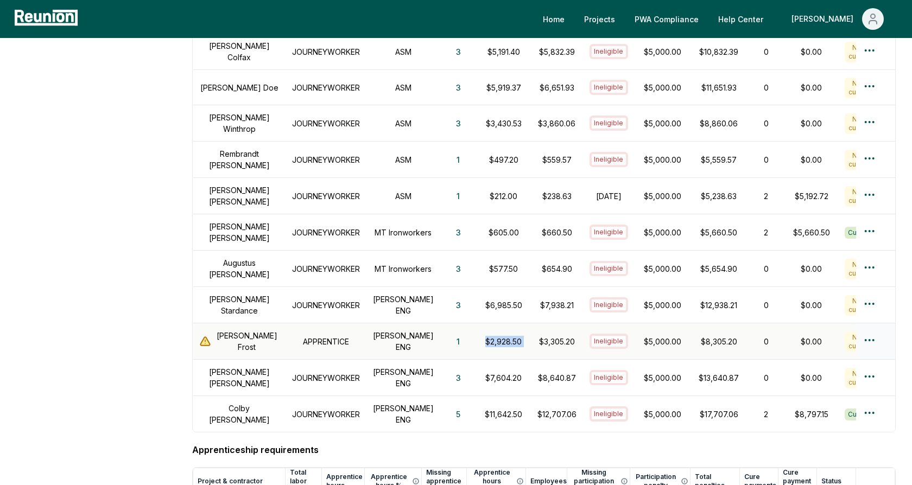
click at [499, 336] on p "$2,928.50" at bounding box center [503, 341] width 41 height 11
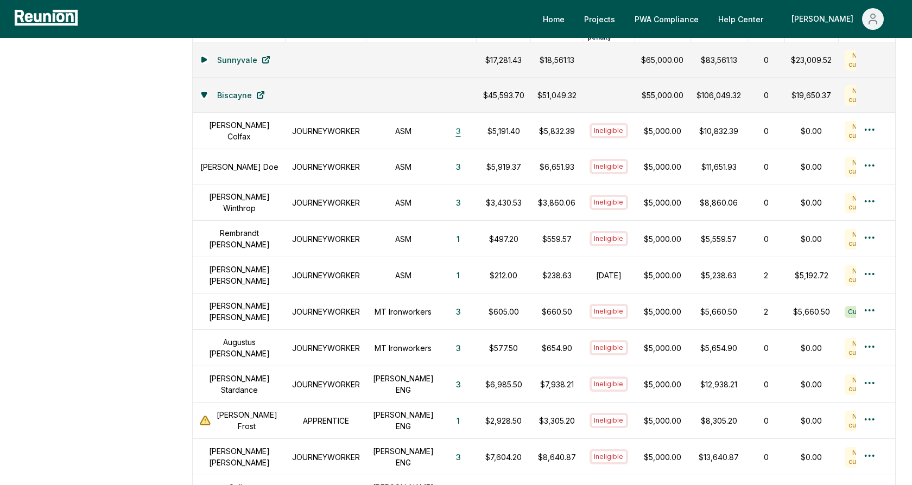
scroll to position [355, 0]
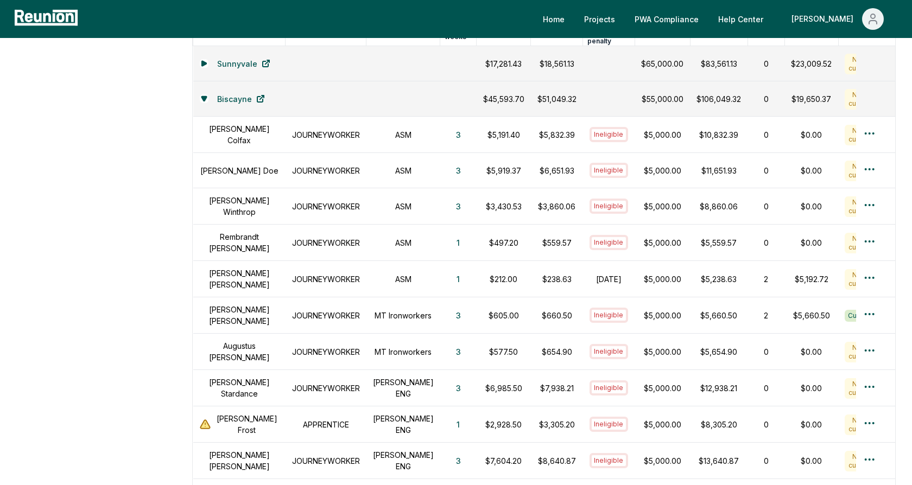
click at [548, 129] on p "$5,832.39" at bounding box center [556, 134] width 39 height 11
drag, startPoint x: 610, startPoint y: 275, endPoint x: 572, endPoint y: 261, distance: 39.8
click at [583, 261] on td "October 31, 2024" at bounding box center [609, 279] width 52 height 36
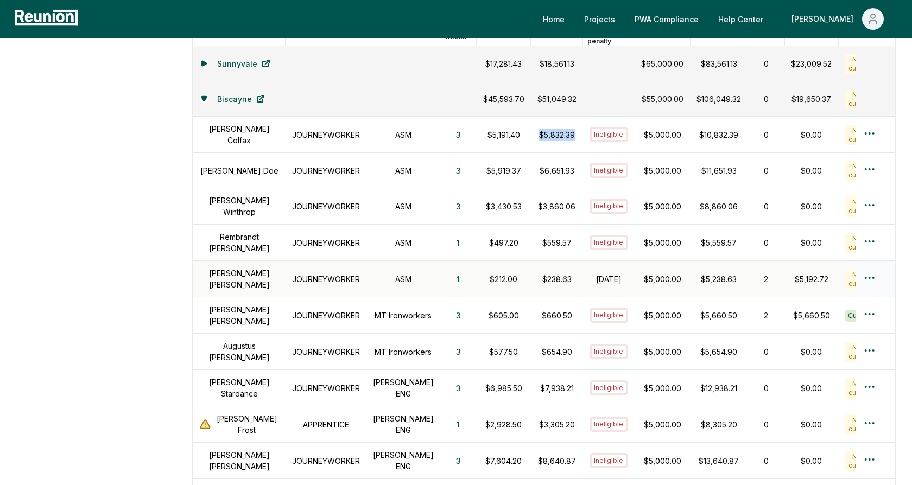
click at [597, 273] on h1 "October 31, 2024" at bounding box center [608, 278] width 39 height 11
click at [642, 129] on p "$5,000.00" at bounding box center [662, 134] width 42 height 11
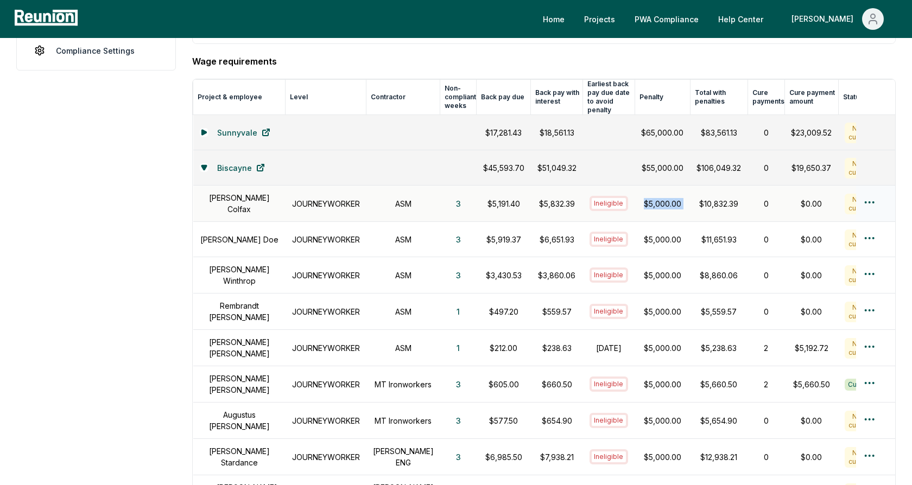
scroll to position [289, 0]
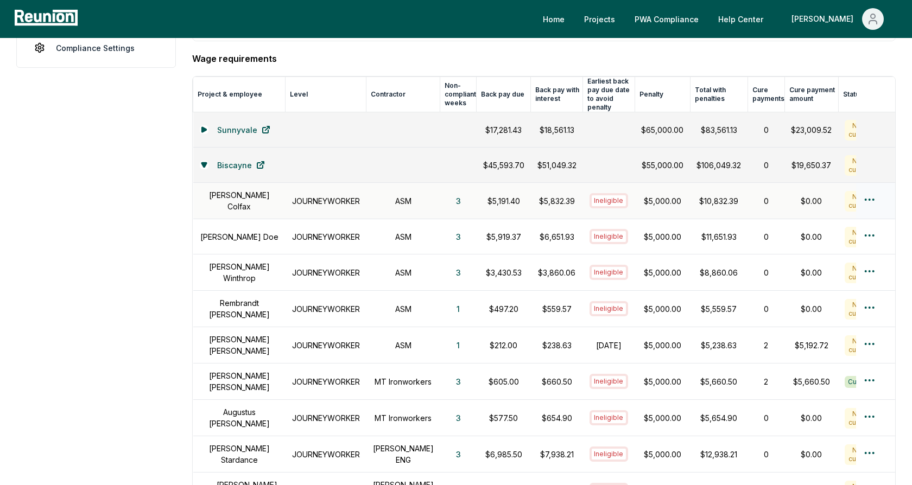
click at [650, 195] on p "$5,000.00" at bounding box center [662, 200] width 42 height 11
click at [870, 192] on html "Please visit us on your desktop We're working on making our marketplace mobile-…" at bounding box center [456, 295] width 912 height 1168
click at [835, 270] on div "Create penalty cure payment" at bounding box center [850, 268] width 103 height 29
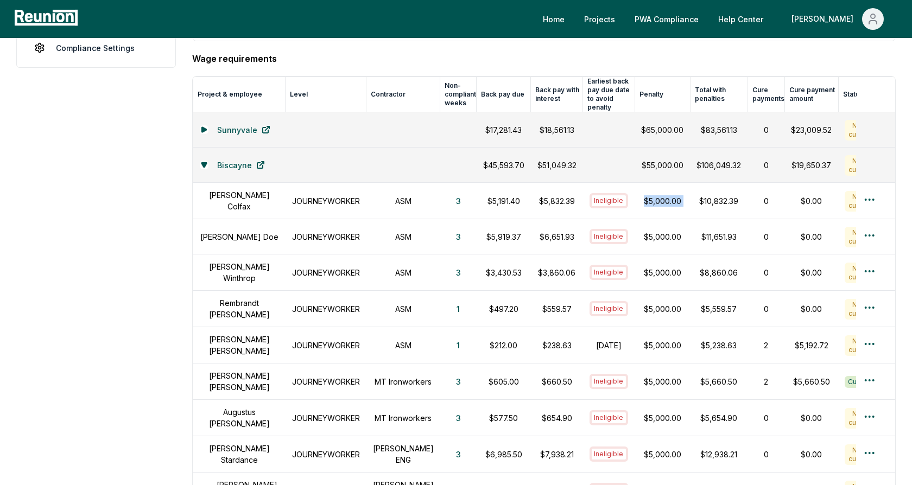
click at [149, 213] on aside "Dashboard Contractors Contracts Employees Apprenticeship Programs Payroll Repor…" at bounding box center [96, 314] width 160 height 1098
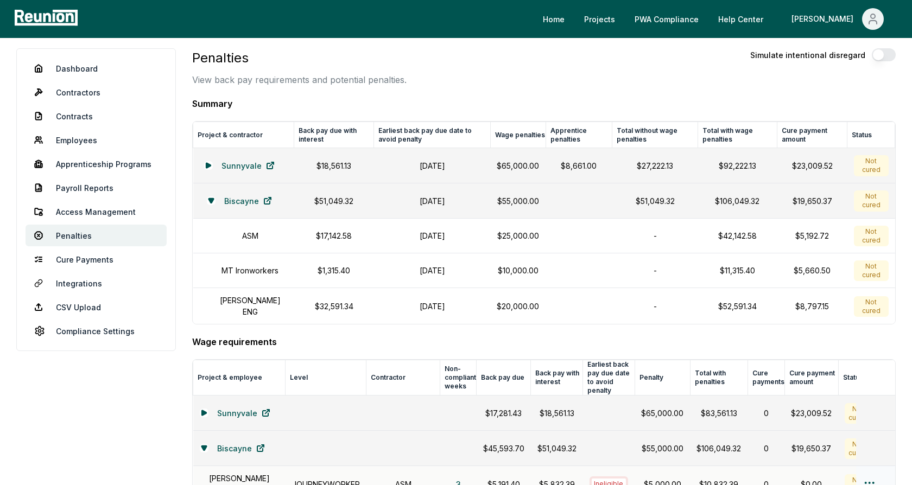
scroll to position [0, 0]
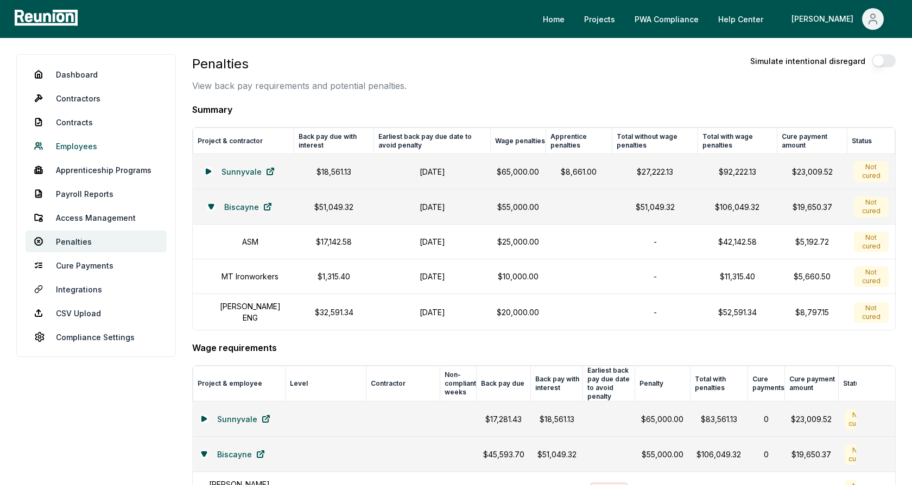
click at [77, 145] on link "Employees" at bounding box center [96, 146] width 141 height 22
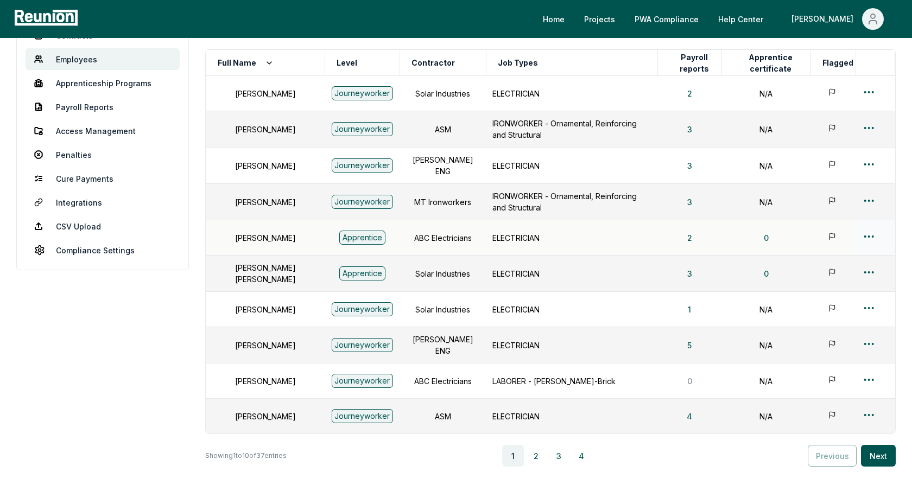
scroll to position [88, 0]
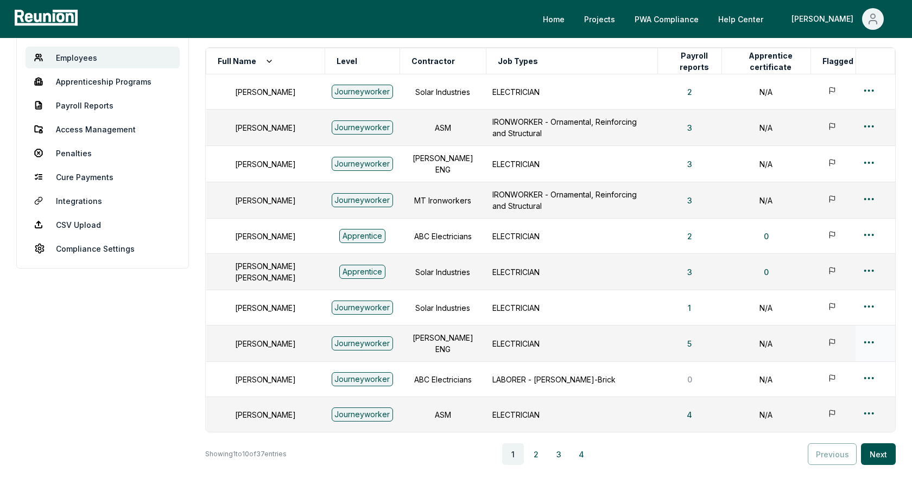
click at [868, 334] on html "Please visit us on your desktop We're working on making our marketplace mobile-…" at bounding box center [456, 240] width 912 height 657
click at [818, 379] on div "Edit" at bounding box center [850, 378] width 103 height 18
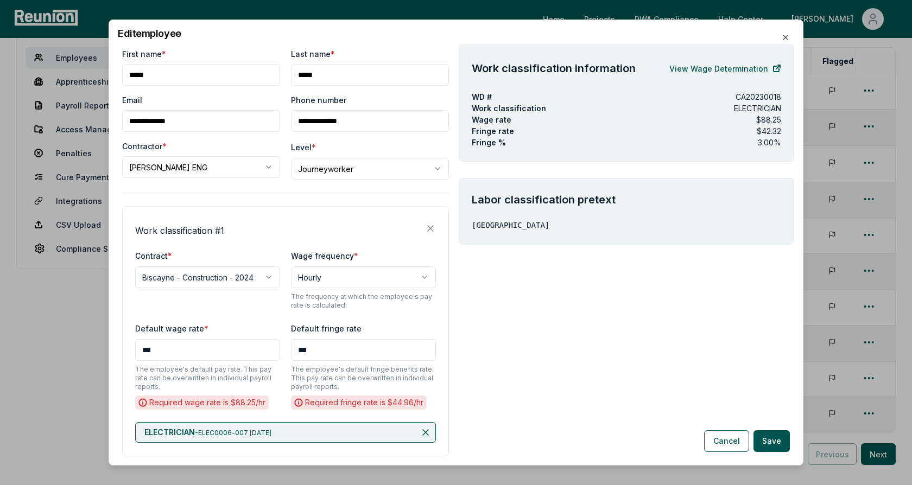
click at [260, 183] on div "**********" at bounding box center [285, 267] width 327 height 438
click at [336, 174] on body "Please visit us on your desktop We're working on making our marketplace mobile-…" at bounding box center [456, 240] width 912 height 657
click at [370, 143] on body "Please visit us on your desktop We're working on making our marketplace mobile-…" at bounding box center [456, 240] width 912 height 657
click at [293, 240] on div "**********" at bounding box center [285, 331] width 327 height 250
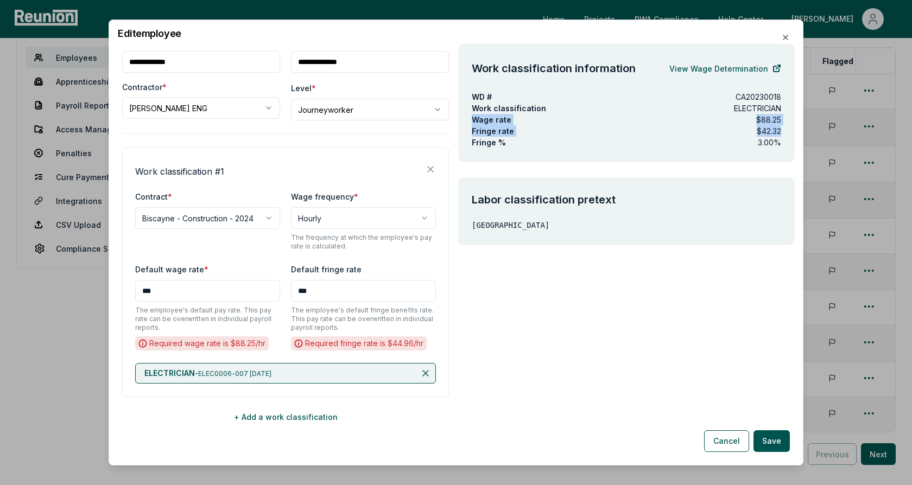
drag, startPoint x: 782, startPoint y: 131, endPoint x: 469, endPoint y: 117, distance: 314.0
click at [469, 117] on div "Work classification information View Wage Determination WD # CA20230018 Work cl…" at bounding box center [626, 103] width 335 height 118
click at [731, 128] on div "Fringe rate $42.32" at bounding box center [626, 130] width 309 height 11
click at [173, 374] on span "ELECTRICIAN" at bounding box center [169, 372] width 50 height 9
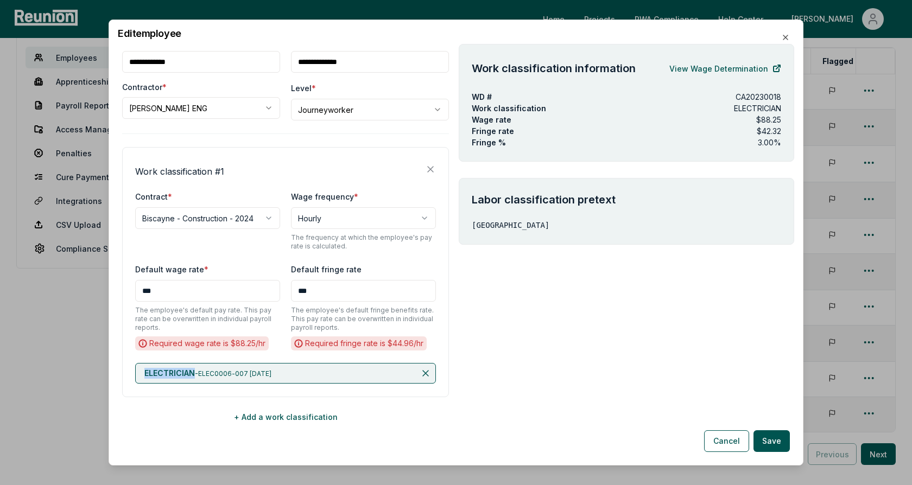
click at [172, 373] on span "ELECTRICIAN" at bounding box center [169, 372] width 50 height 9
click at [272, 415] on button "+ Add a work classification" at bounding box center [285, 417] width 327 height 22
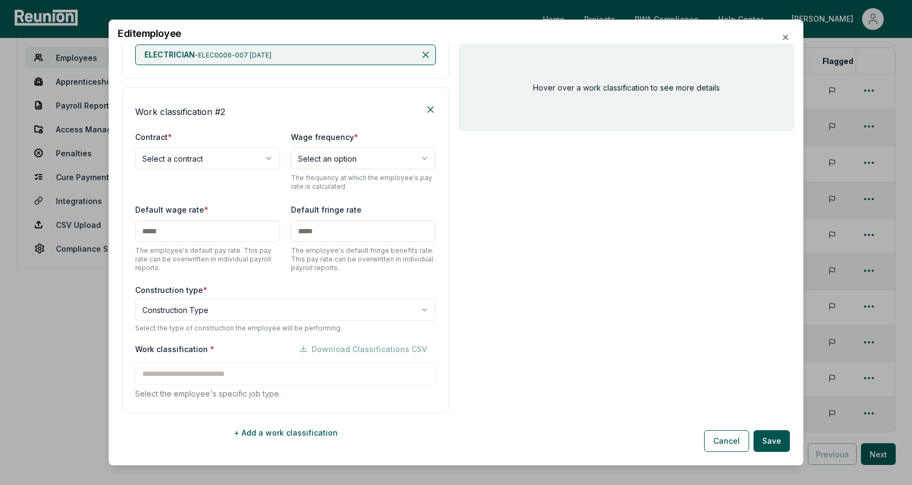
scroll to position [393, 0]
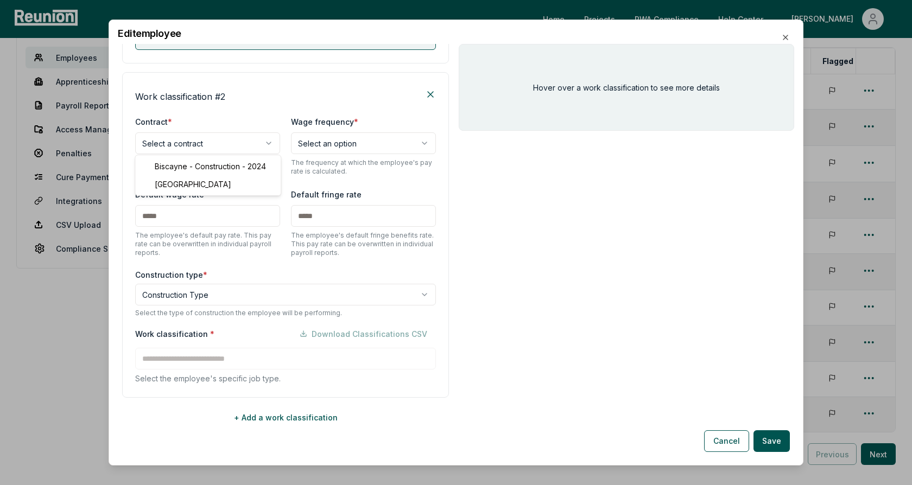
click at [228, 143] on body "Please visit us on your desktop We're working on making our marketplace mobile-…" at bounding box center [456, 240] width 912 height 657
select select "**********"
click at [202, 96] on h4 "Work classification # 2" at bounding box center [180, 96] width 90 height 13
click at [184, 293] on body "Please visit us on your desktop We're working on making our marketplace mobile-…" at bounding box center [456, 240] width 912 height 657
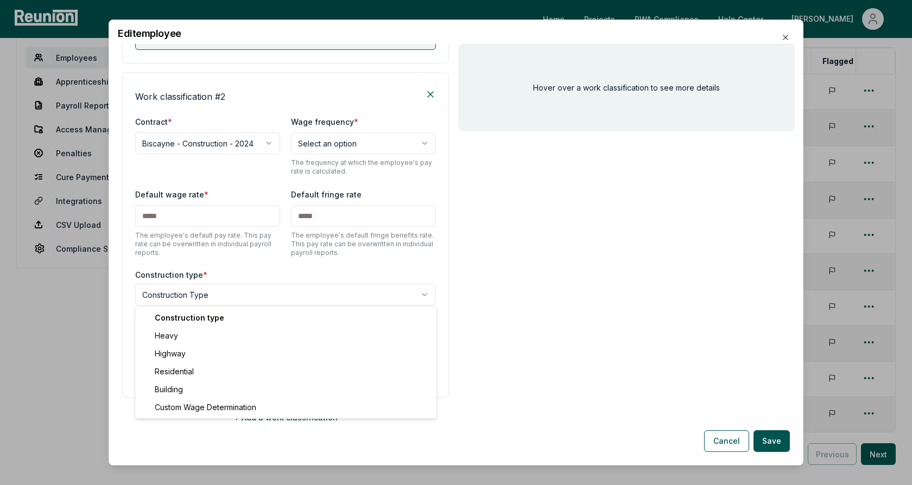
select select "*****"
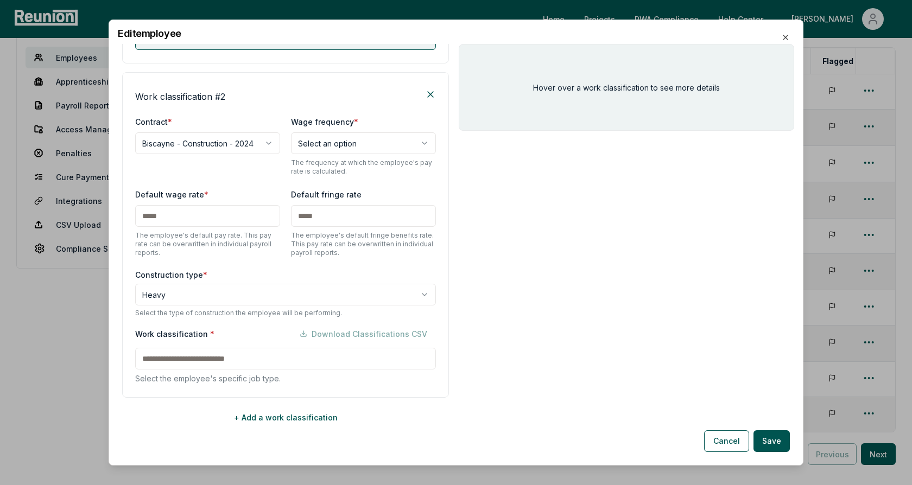
click at [170, 298] on body "Please visit us on your desktop We're working on making our marketplace mobile-…" at bounding box center [456, 240] width 912 height 657
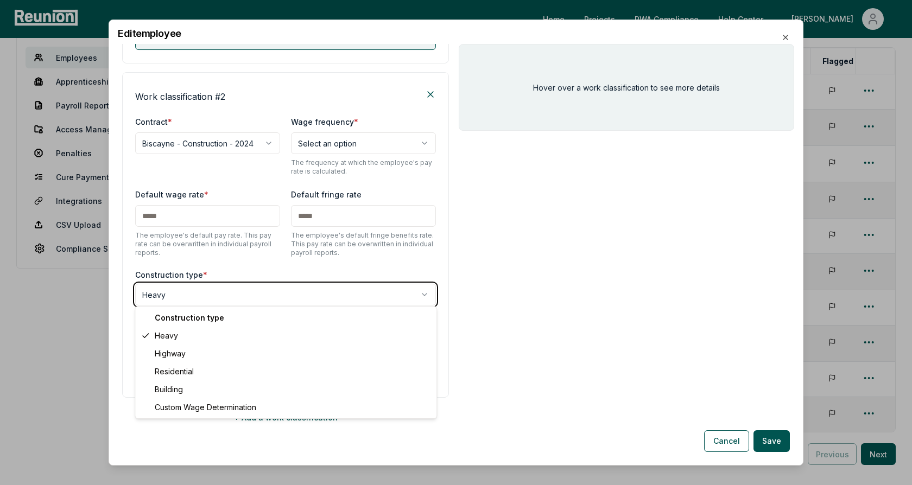
click at [241, 269] on body "Please visit us on your desktop We're working on making our marketplace mobile-…" at bounding box center [456, 240] width 912 height 657
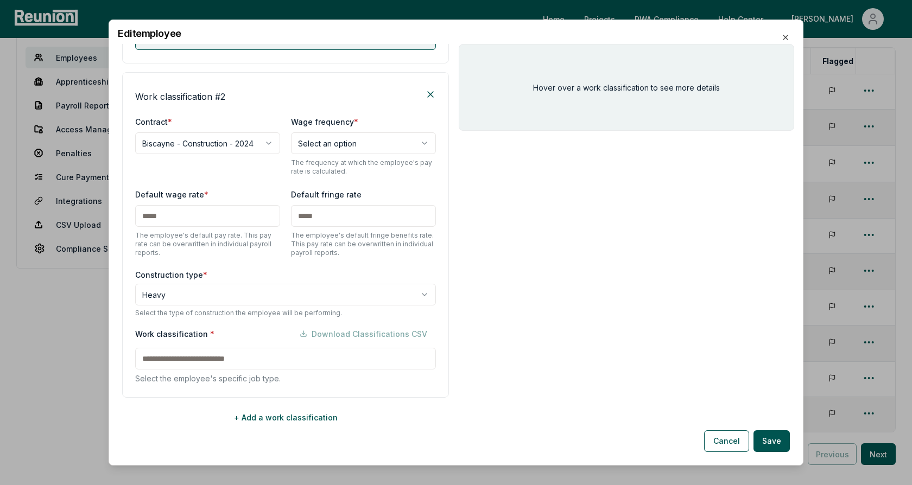
click at [224, 323] on div "Work classification * Download Classifications CSV" at bounding box center [285, 334] width 301 height 22
click at [206, 357] on input at bounding box center [285, 359] width 301 height 22
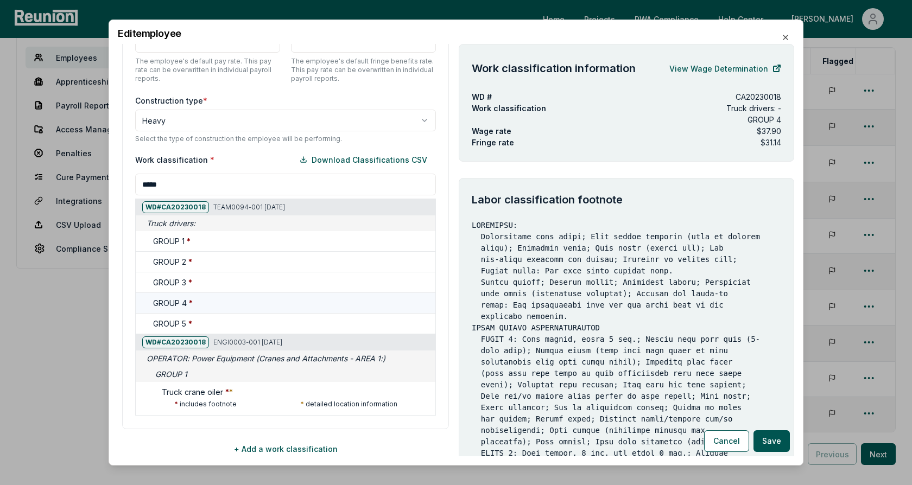
scroll to position [561, 0]
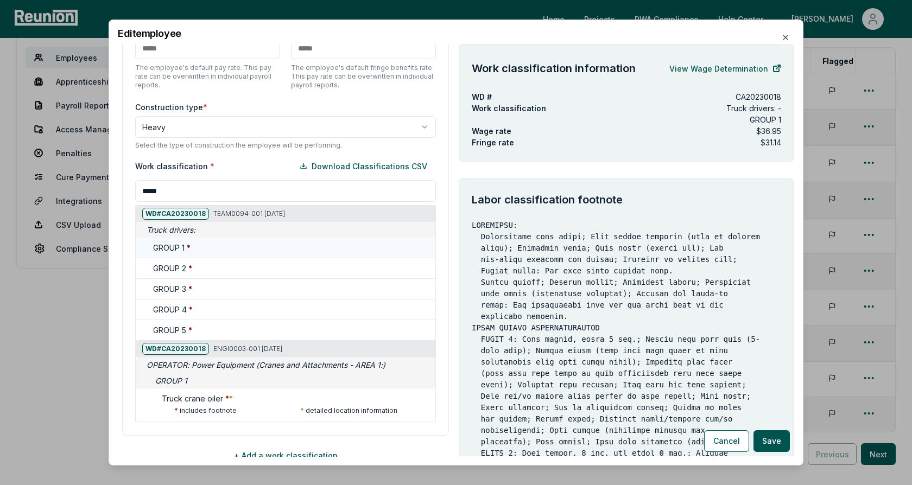
type input "*****"
click at [226, 249] on div "GROUP 1 *" at bounding box center [292, 247] width 278 height 11
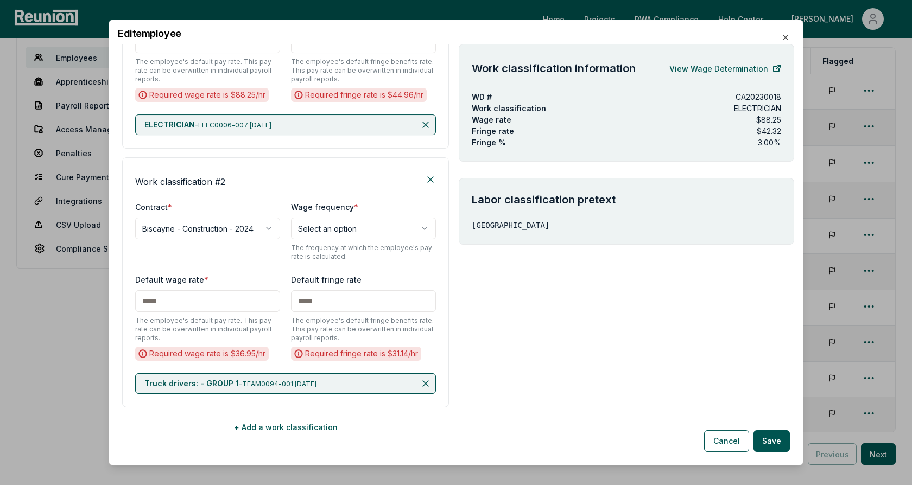
scroll to position [317, 0]
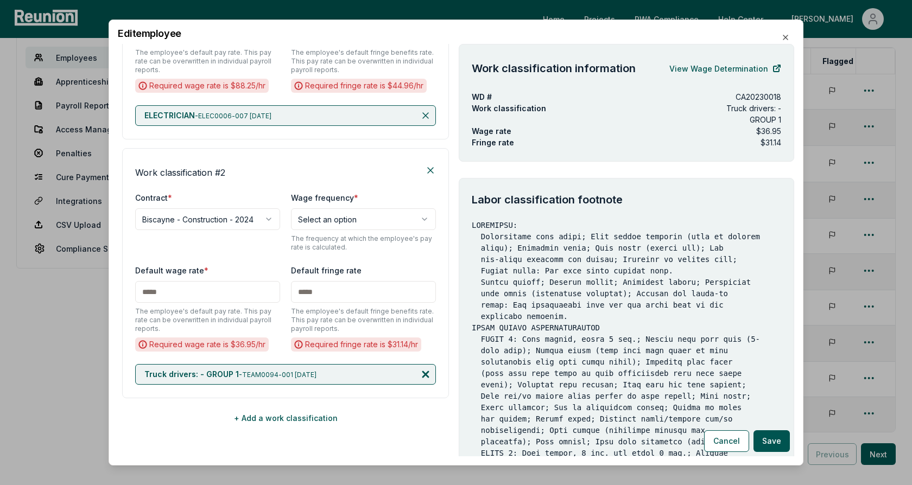
click at [425, 372] on icon at bounding box center [425, 374] width 5 height 5
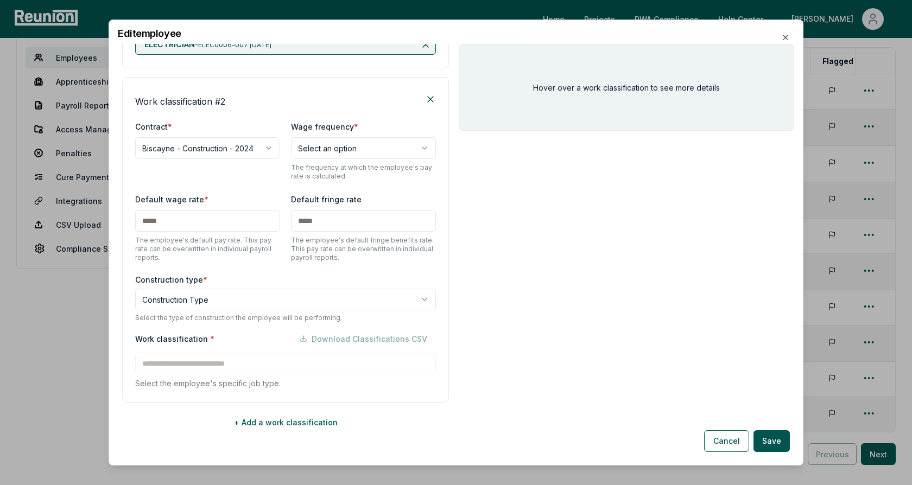
scroll to position [393, 0]
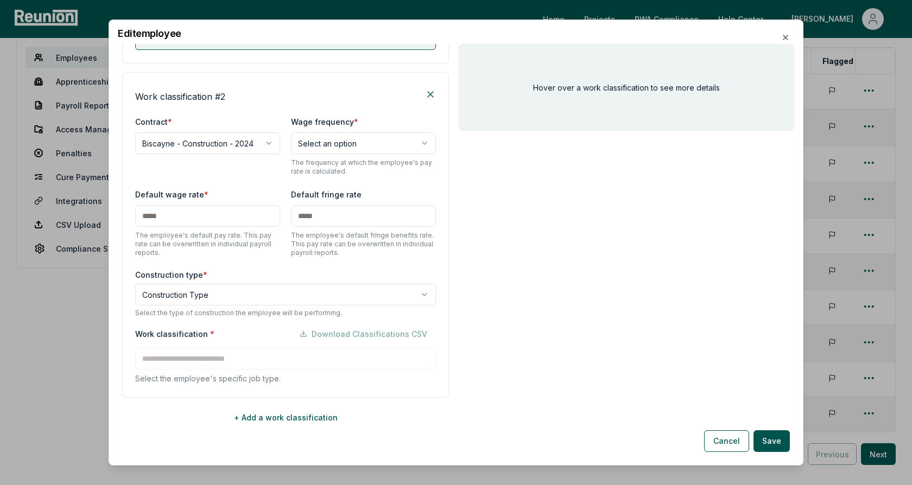
click at [247, 297] on body "Please visit us on your desktop We're working on making our marketplace mobile-…" at bounding box center [456, 240] width 912 height 657
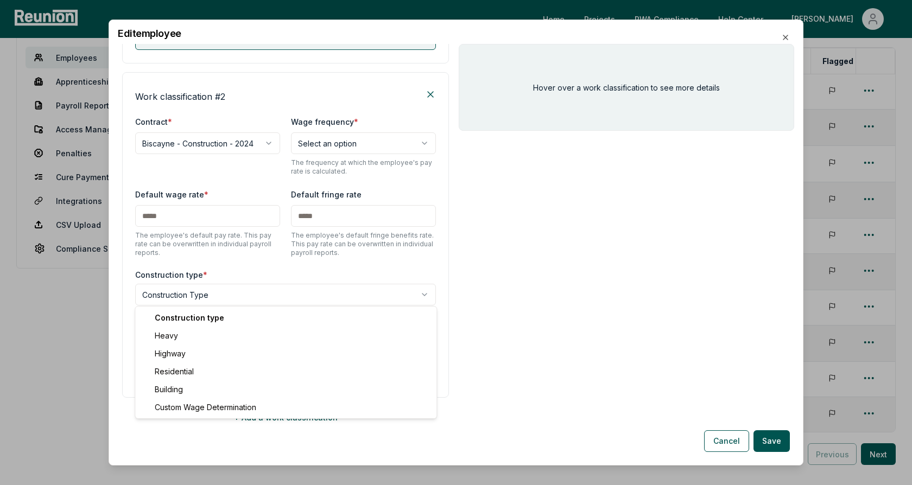
click at [265, 263] on body "Please visit us on your desktop We're working on making our marketplace mobile-…" at bounding box center [456, 240] width 912 height 657
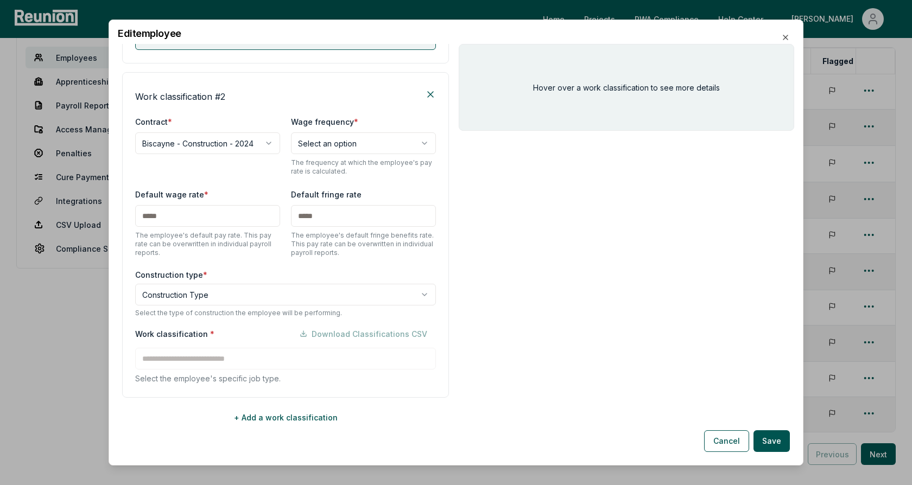
click at [246, 293] on body "Please visit us on your desktop We're working on making our marketplace mobile-…" at bounding box center [456, 240] width 912 height 657
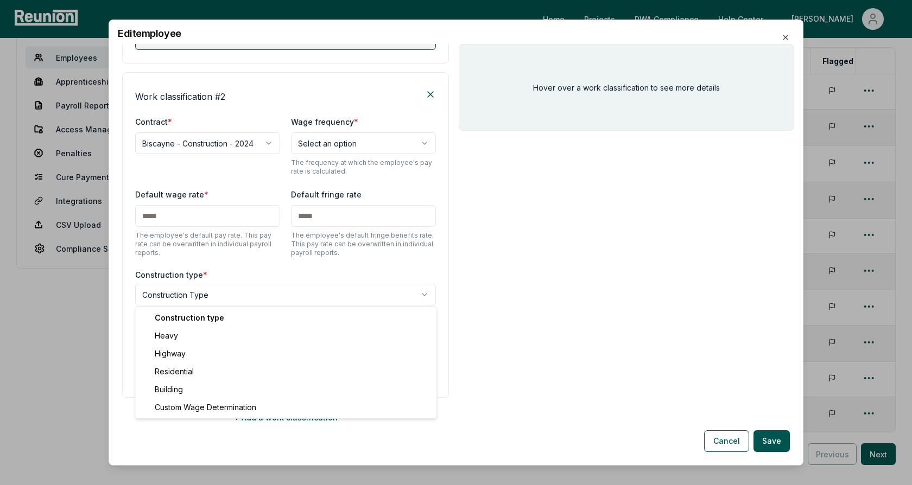
click at [271, 282] on body "Please visit us on your desktop We're working on making our marketplace mobile-…" at bounding box center [456, 240] width 912 height 657
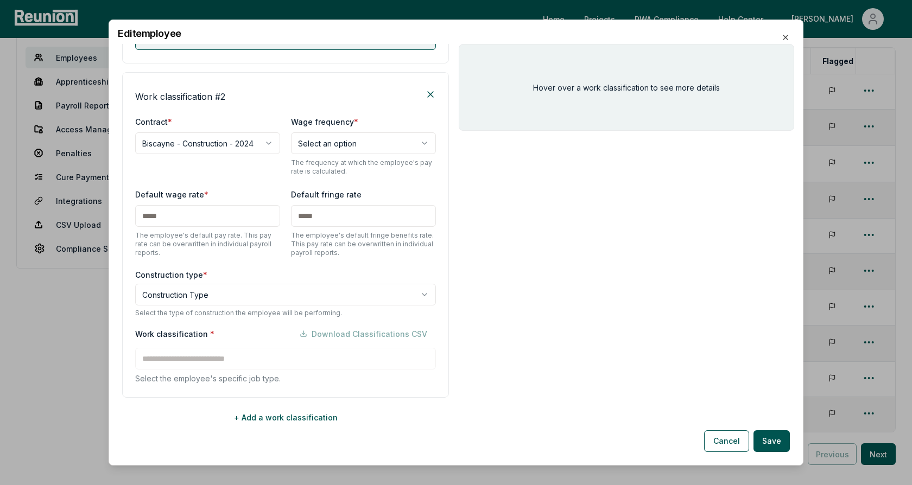
click at [276, 264] on div "**********" at bounding box center [285, 235] width 327 height 326
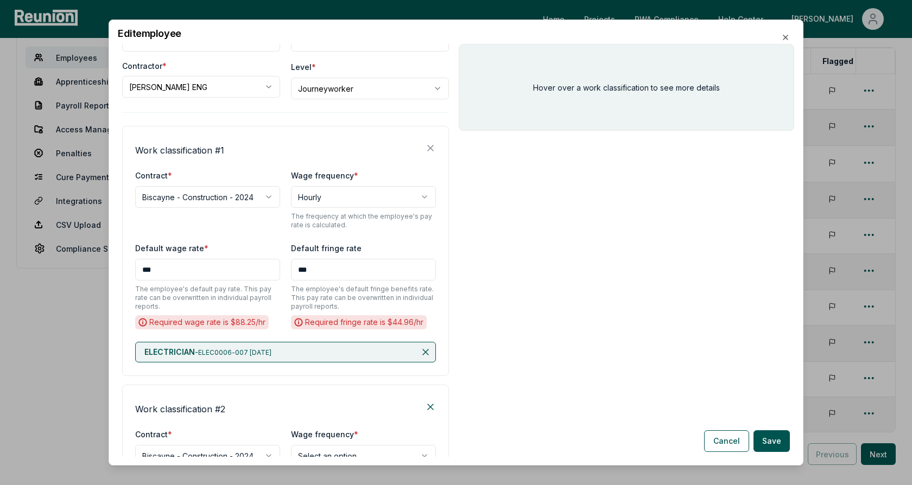
scroll to position [0, 0]
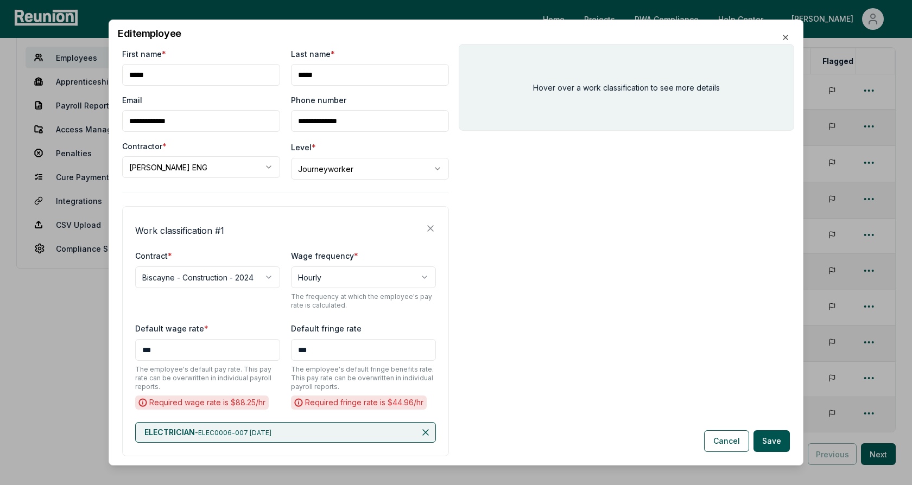
click at [395, 205] on div "**********" at bounding box center [285, 434] width 327 height 773
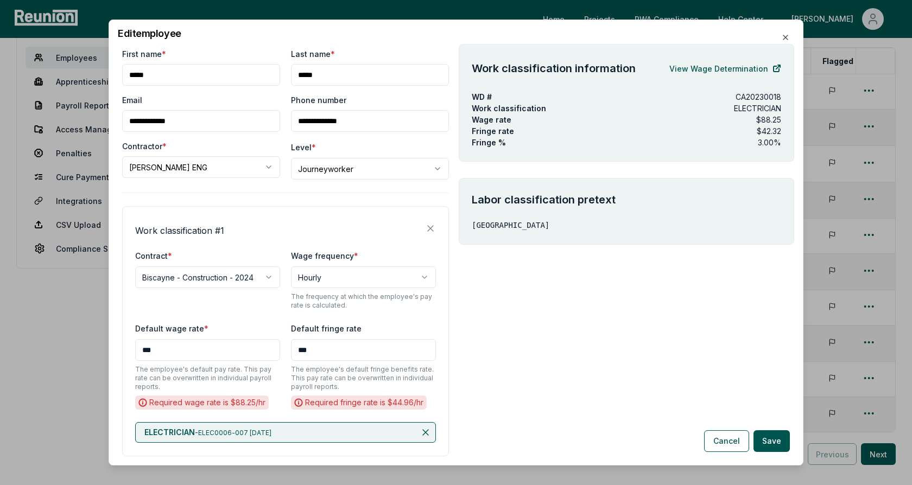
click at [270, 202] on div "**********" at bounding box center [285, 434] width 327 height 773
click at [375, 201] on div "**********" at bounding box center [285, 434] width 327 height 773
click at [596, 30] on h2 "Edit employee" at bounding box center [456, 34] width 676 height 10
click at [501, 288] on div "Work classification information View Wage Determination WD # CA20230018 Work cl…" at bounding box center [626, 250] width 335 height 412
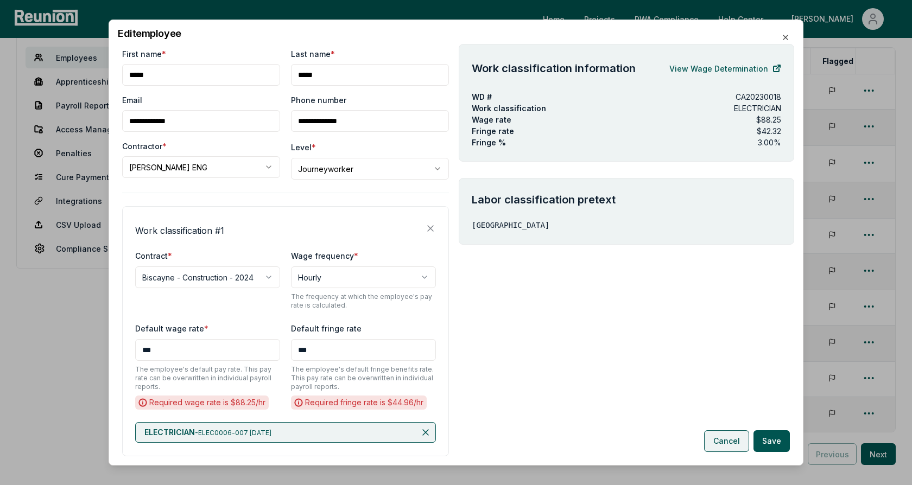
click at [717, 438] on button "Cancel" at bounding box center [726, 441] width 45 height 22
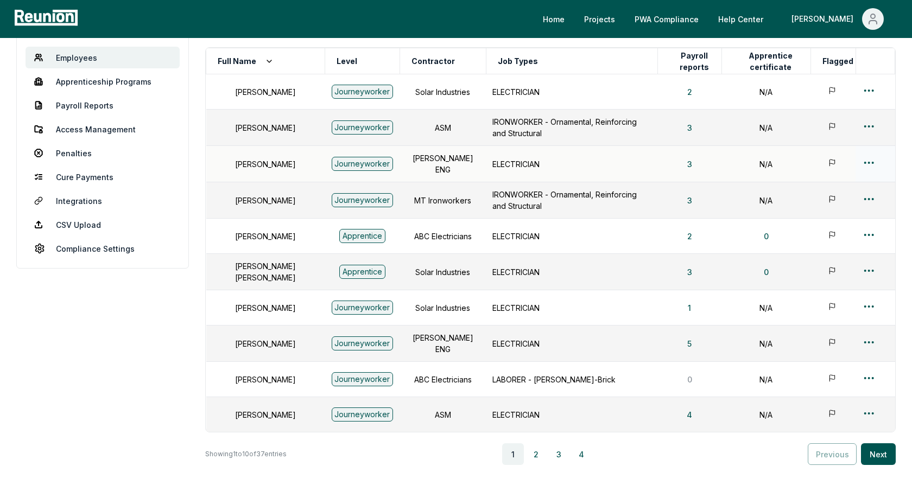
click at [593, 170] on td "ELECTRICIAN" at bounding box center [571, 164] width 171 height 36
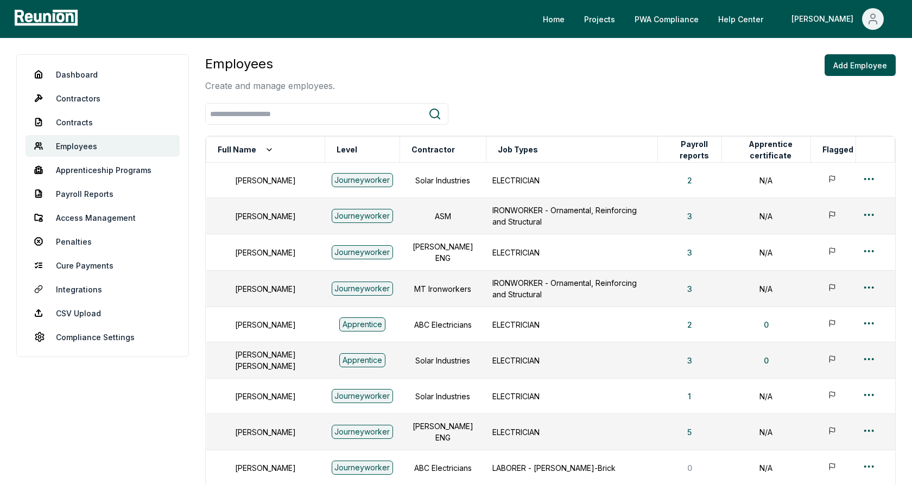
click at [420, 85] on div "Employees Create and manage employees. Add Employee" at bounding box center [550, 73] width 690 height 38
click at [89, 72] on link "Dashboard" at bounding box center [103, 74] width 154 height 22
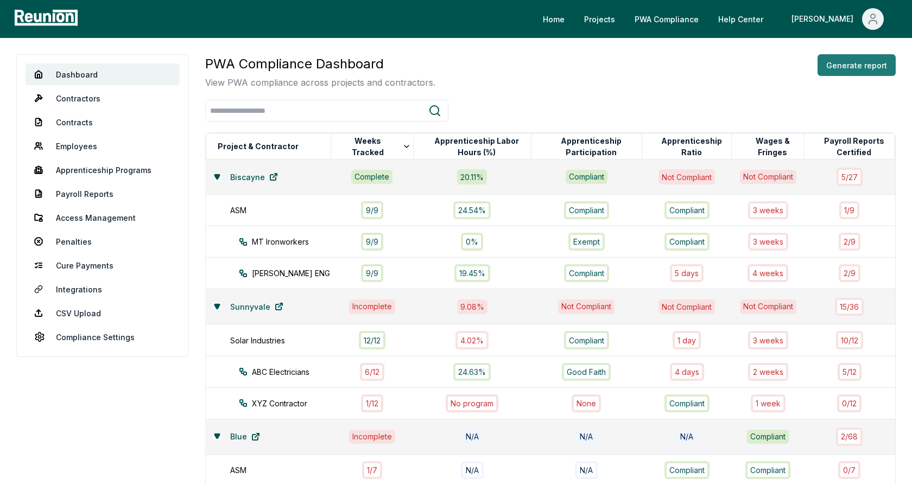
click at [835, 65] on button "Generate report" at bounding box center [856, 65] width 78 height 22
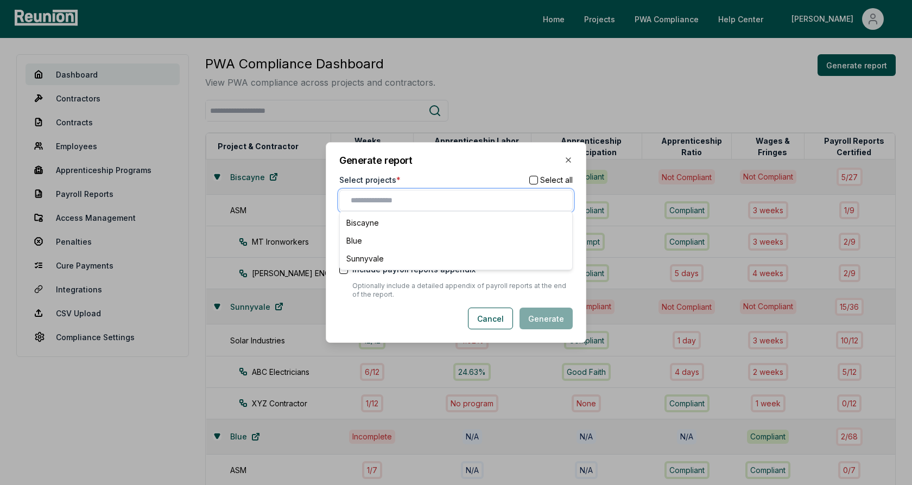
click at [411, 203] on input "text" at bounding box center [458, 200] width 215 height 11
click at [400, 220] on div "Biscayne" at bounding box center [456, 223] width 228 height 18
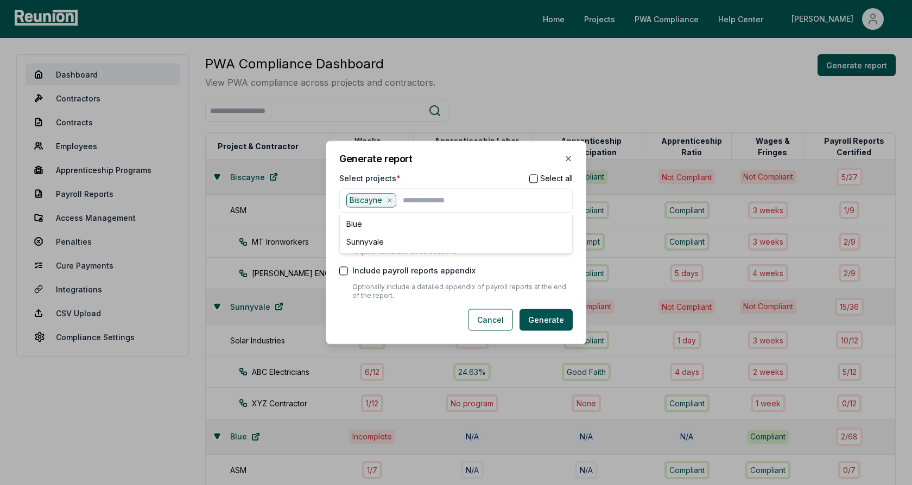
click at [440, 162] on h2 "Generate report" at bounding box center [455, 159] width 233 height 10
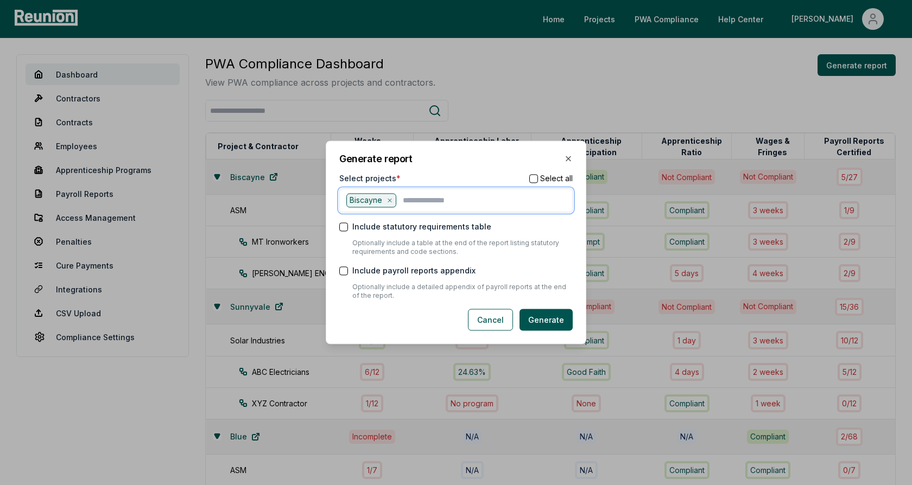
click at [430, 199] on input "text" at bounding box center [484, 200] width 163 height 14
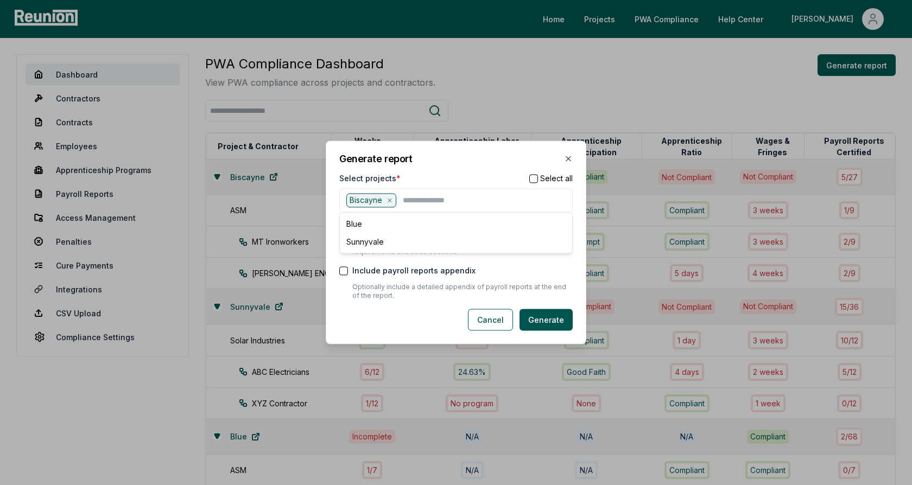
click at [440, 176] on div "Select projects * Select all" at bounding box center [455, 178] width 233 height 11
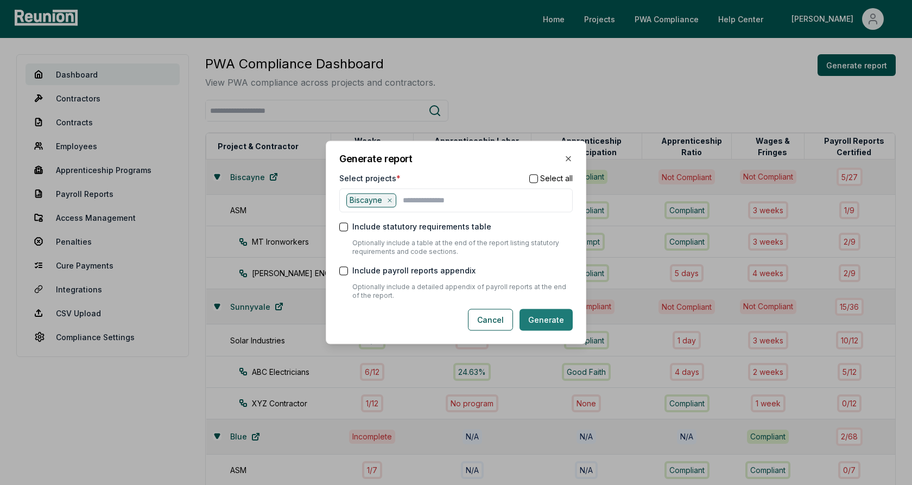
click at [536, 317] on button "Generate" at bounding box center [545, 320] width 53 height 22
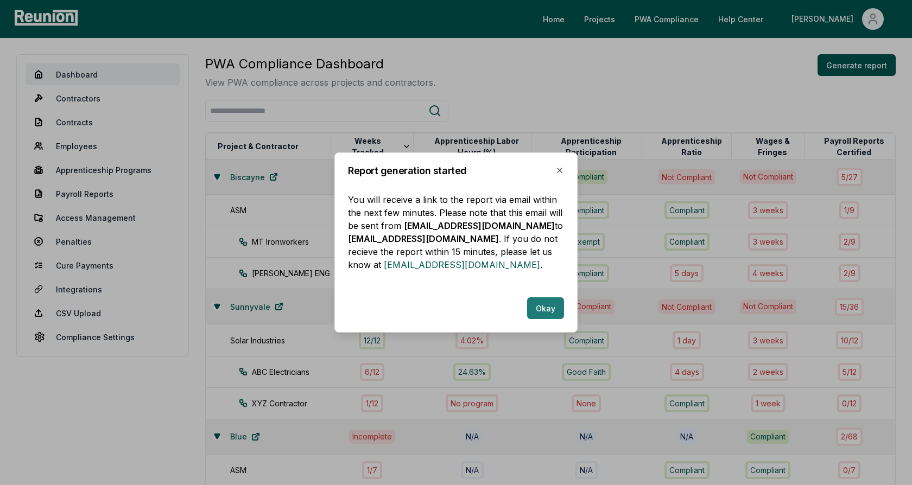
click at [543, 301] on button "Okay" at bounding box center [545, 308] width 37 height 22
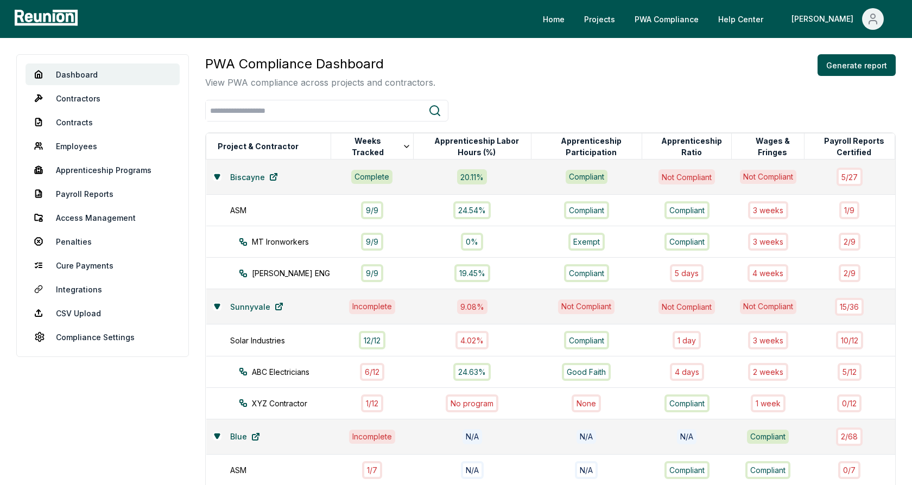
click at [512, 53] on div "Dashboard Contractors Contracts Employees Apprenticeship Programs Payroll Repor…" at bounding box center [456, 361] width 912 height 646
click at [54, 146] on link "Employees" at bounding box center [103, 146] width 154 height 22
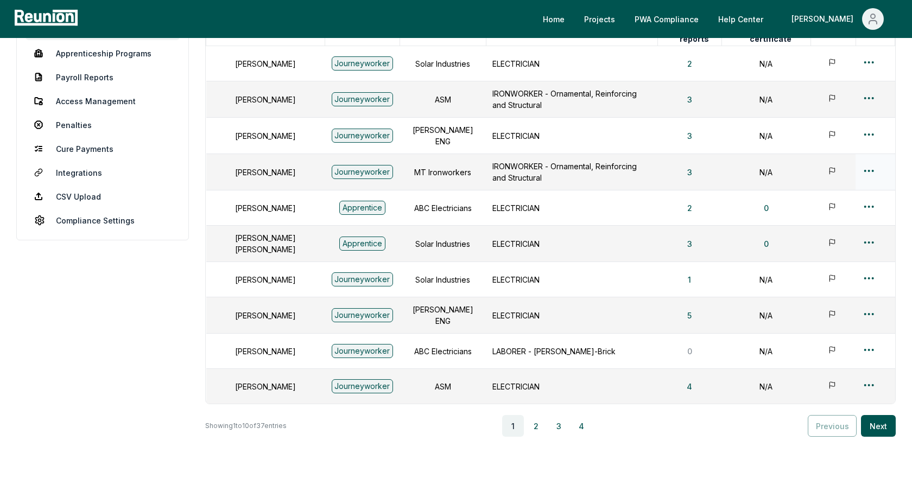
scroll to position [163, 0]
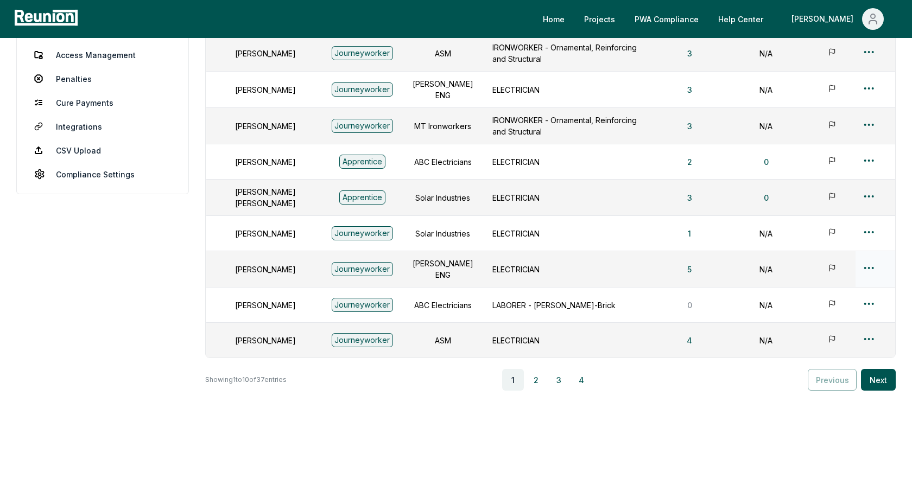
click at [864, 260] on html "Please visit us on your desktop We're working on making our marketplace mobile-…" at bounding box center [456, 165] width 912 height 657
click at [809, 308] on div "Edit" at bounding box center [850, 304] width 103 height 18
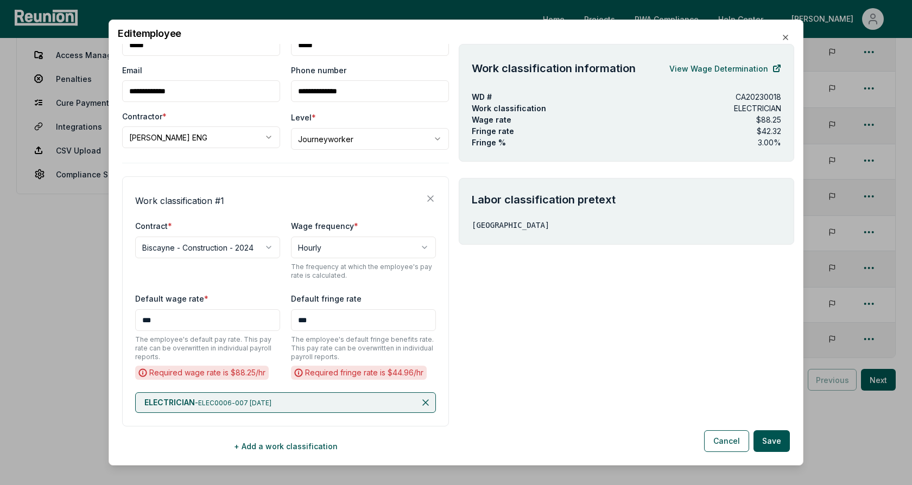
scroll to position [0, 0]
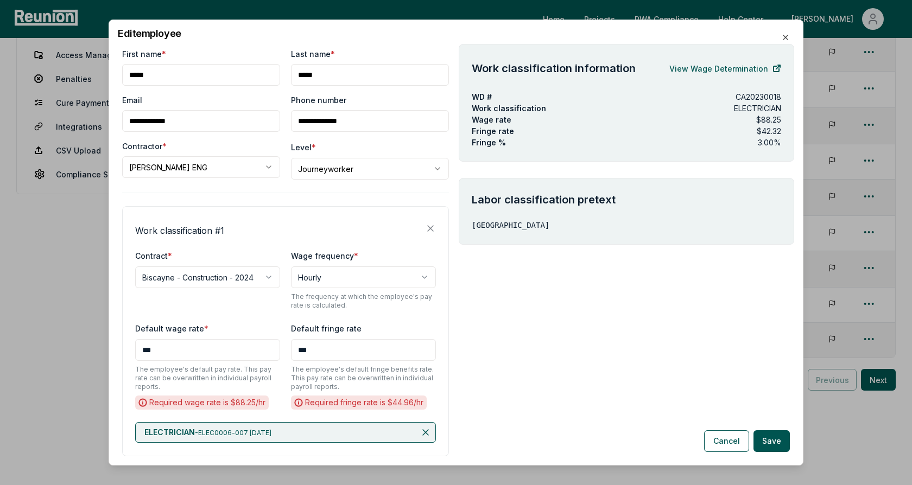
click at [281, 143] on div "**********" at bounding box center [285, 160] width 327 height 39
click at [630, 336] on div "Work classification information View Wage Determination WD # CA20230018 Work cl…" at bounding box center [626, 250] width 335 height 412
click at [694, 64] on link "View Wage Determination" at bounding box center [725, 69] width 112 height 22
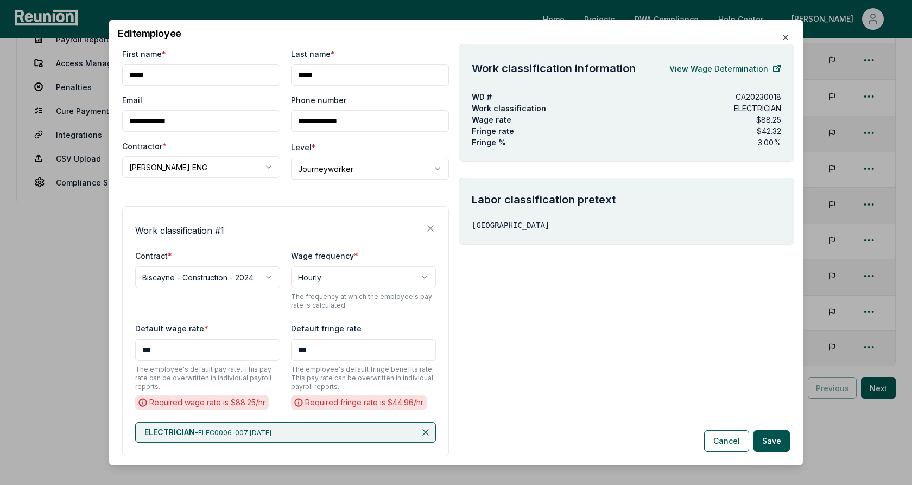
click at [633, 341] on div "Work classification information View Wage Determination WD # CA20230018 Work cl…" at bounding box center [626, 250] width 335 height 412
click at [731, 440] on button "Cancel" at bounding box center [726, 441] width 45 height 22
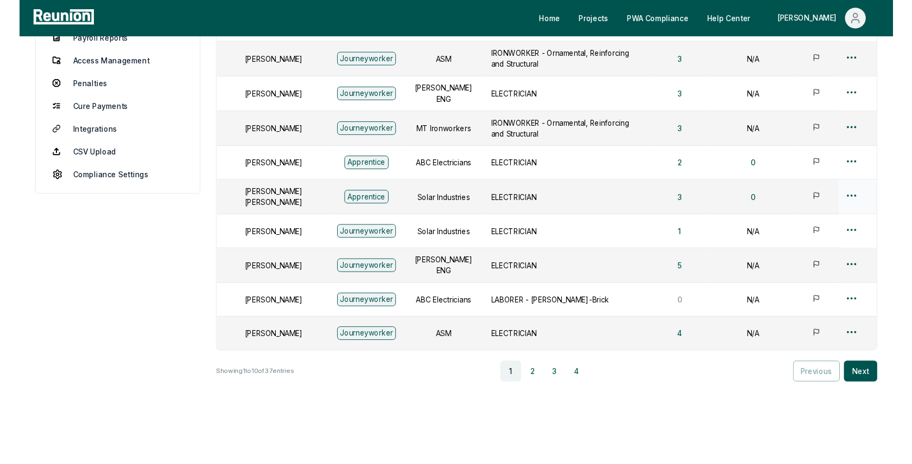
scroll to position [0, 0]
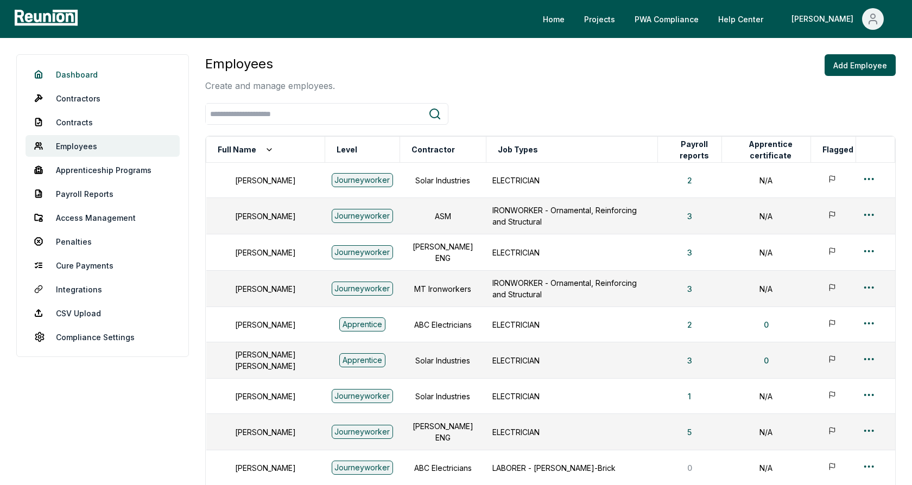
click at [76, 70] on link "Dashboard" at bounding box center [103, 74] width 154 height 22
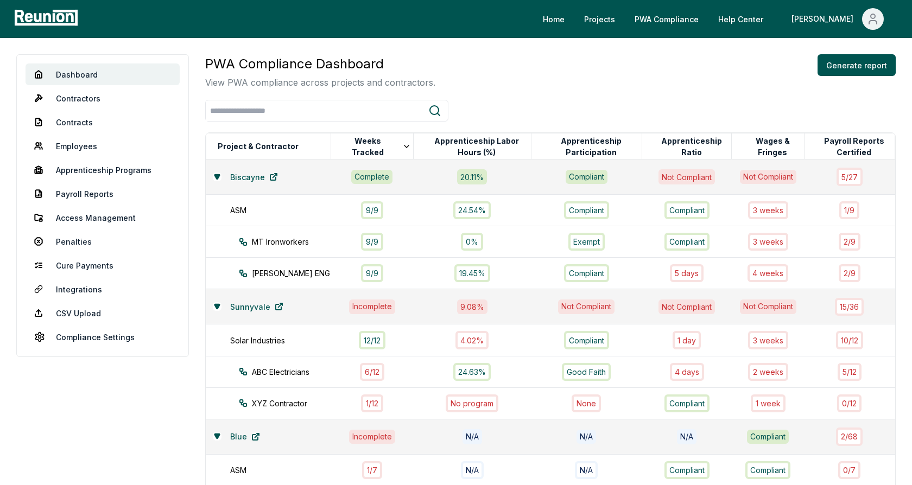
click at [493, 69] on div "PWA Compliance Dashboard View PWA compliance across projects and contractors. G…" at bounding box center [550, 71] width 690 height 35
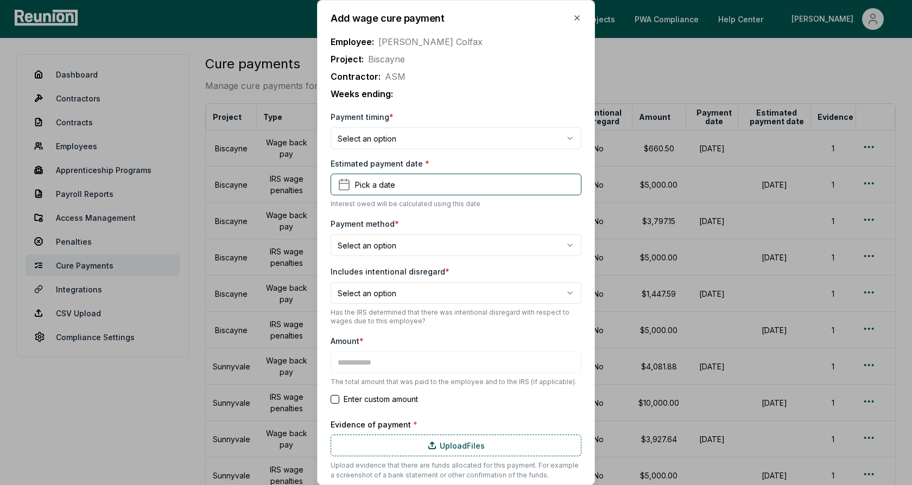
type input "*********"
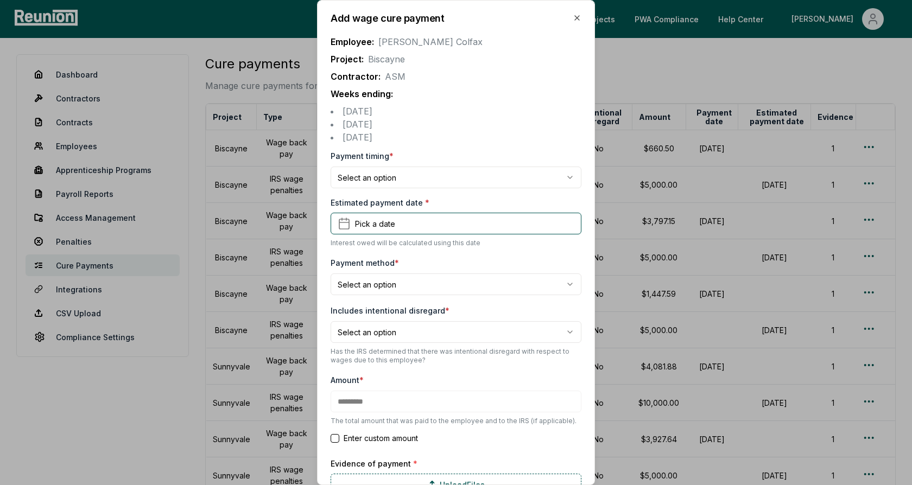
click at [398, 178] on body "Please visit us on your desktop We're working on making our marketplace mobile-…" at bounding box center [456, 335] width 912 height 670
select select "**********"
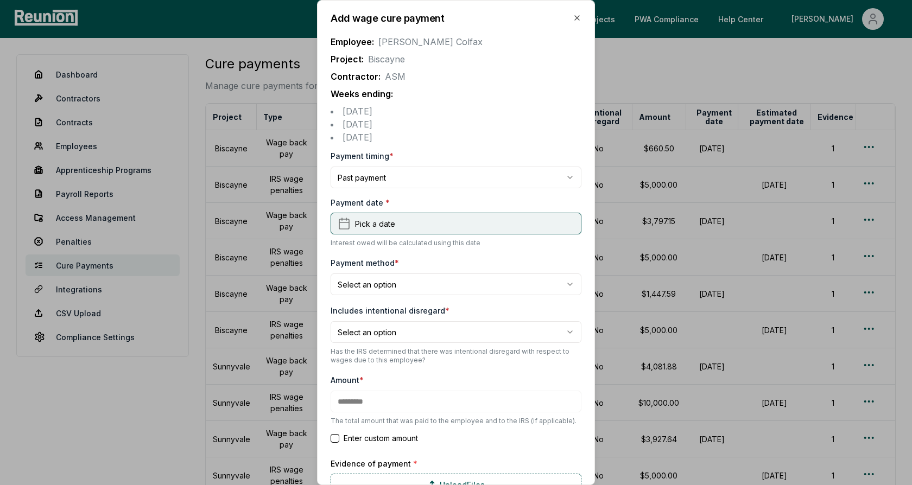
click at [368, 225] on span "Pick a date" at bounding box center [375, 223] width 40 height 11
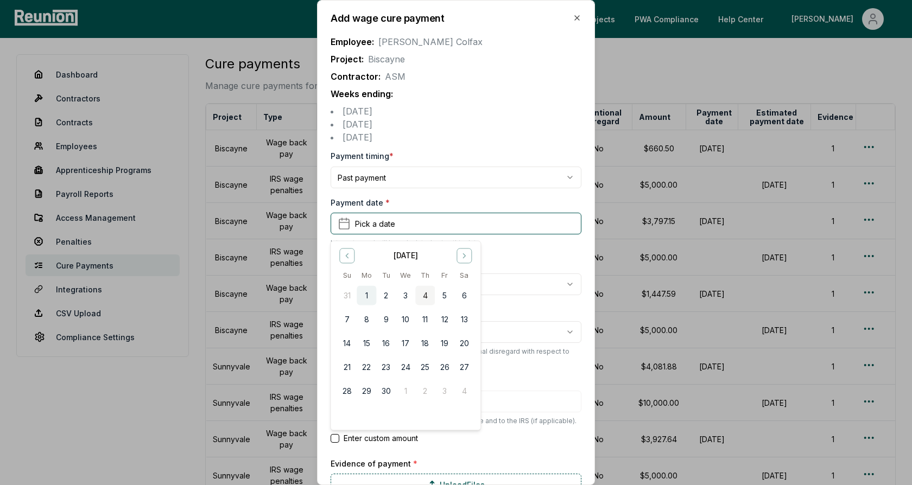
click at [368, 294] on button "1" at bounding box center [367, 296] width 20 height 20
type input "*********"
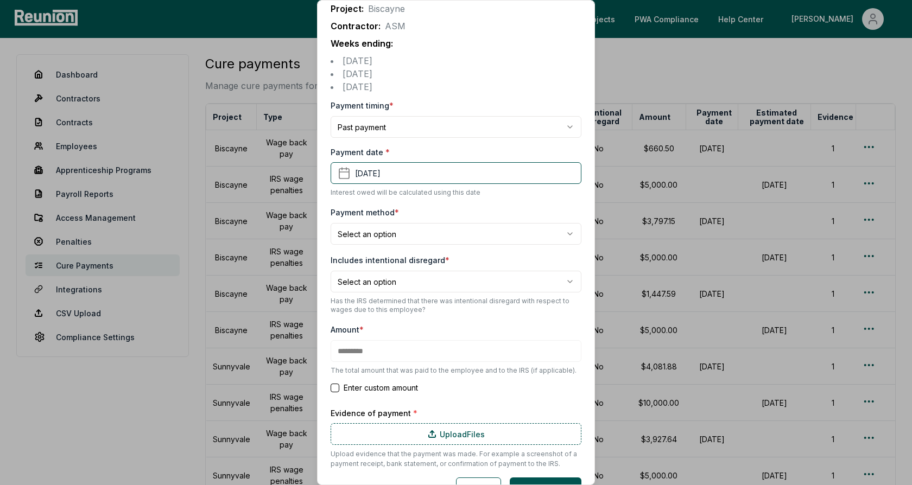
scroll to position [61, 0]
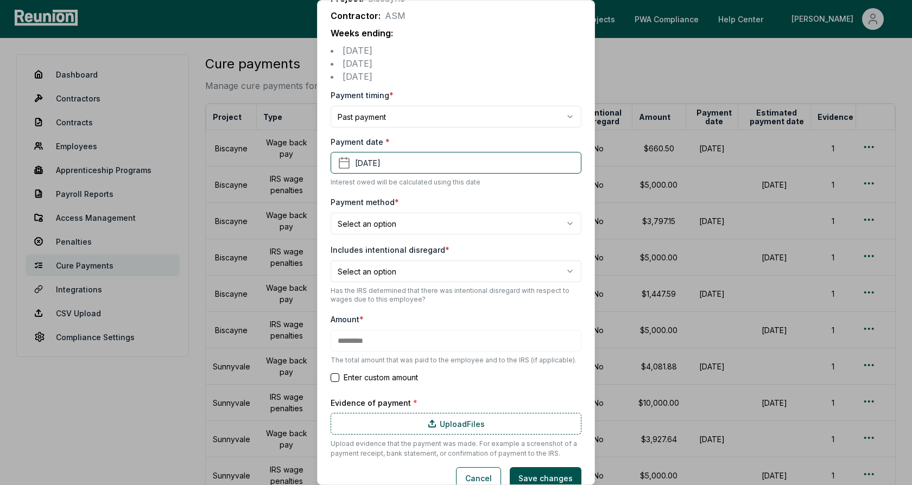
click at [373, 221] on body "Please visit us on your desktop We're working on making our marketplace mobile-…" at bounding box center [456, 335] width 912 height 670
select select "**********"
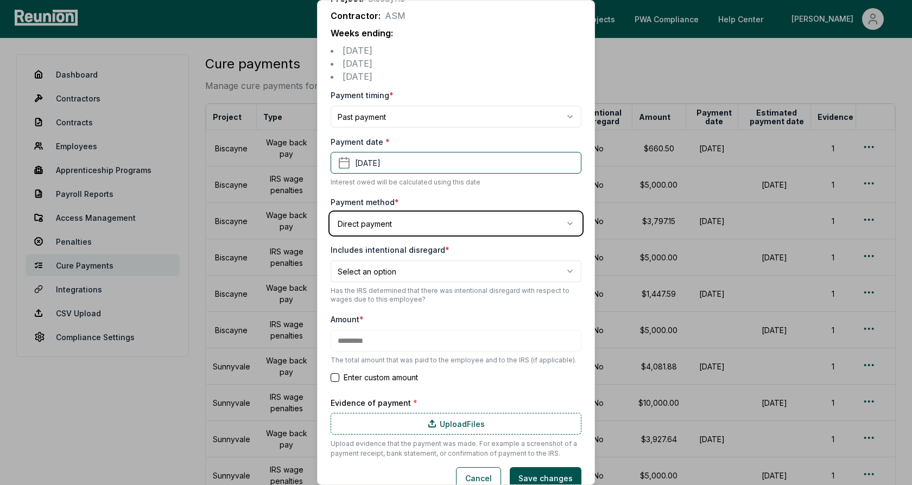
scroll to position [77, 0]
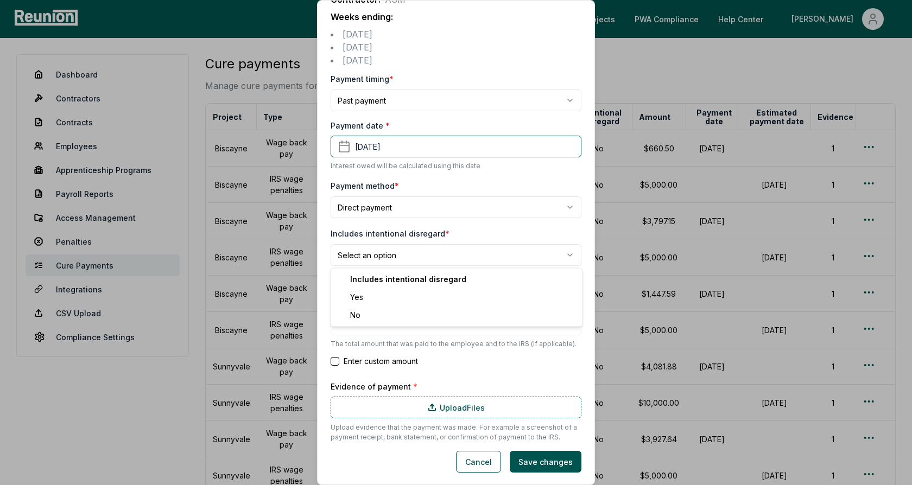
click at [398, 253] on body "Please visit us on your desktop We're working on making our marketplace mobile-…" at bounding box center [456, 335] width 912 height 670
select select "*****"
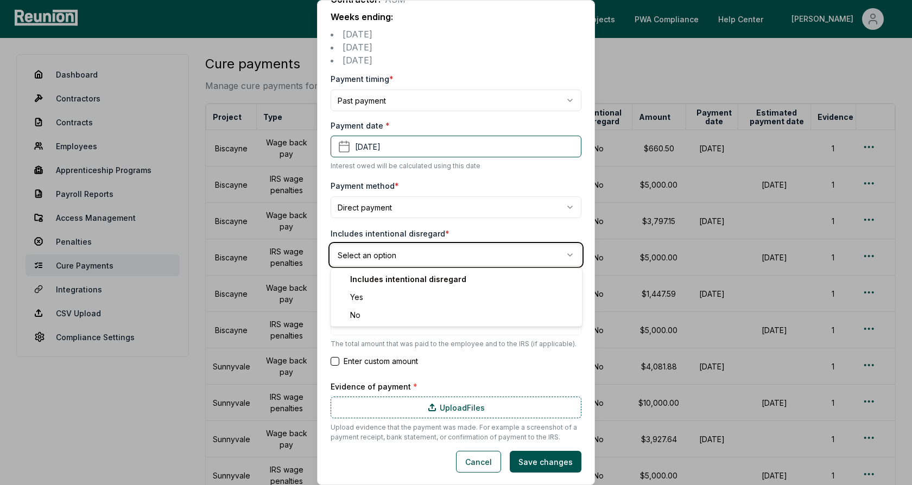
type input "*********"
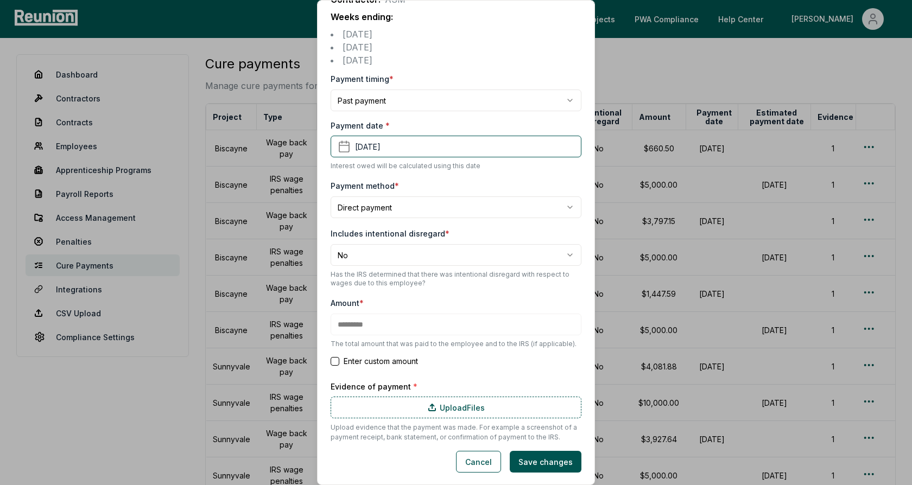
click at [415, 228] on div "Includes intentional disregard * No *** ** Has the IRS determined that there wa…" at bounding box center [455, 257] width 251 height 61
click at [480, 460] on button "Cancel" at bounding box center [478, 462] width 45 height 22
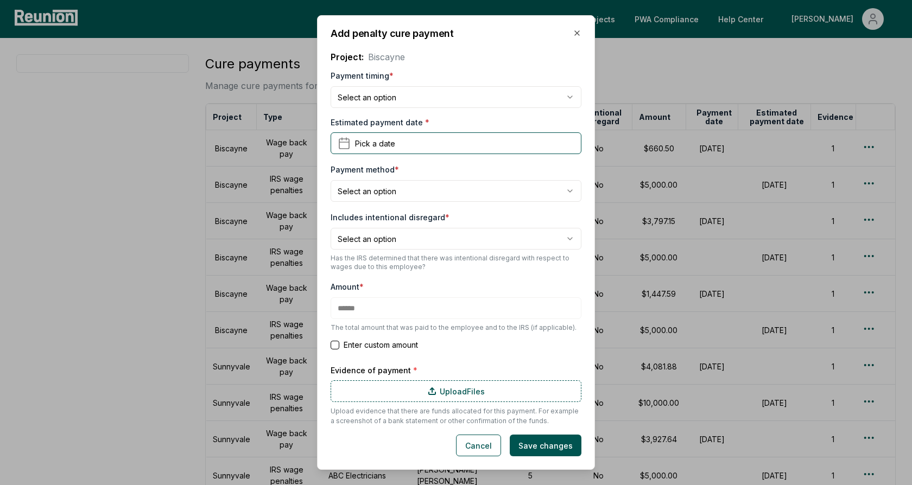
type input "****"
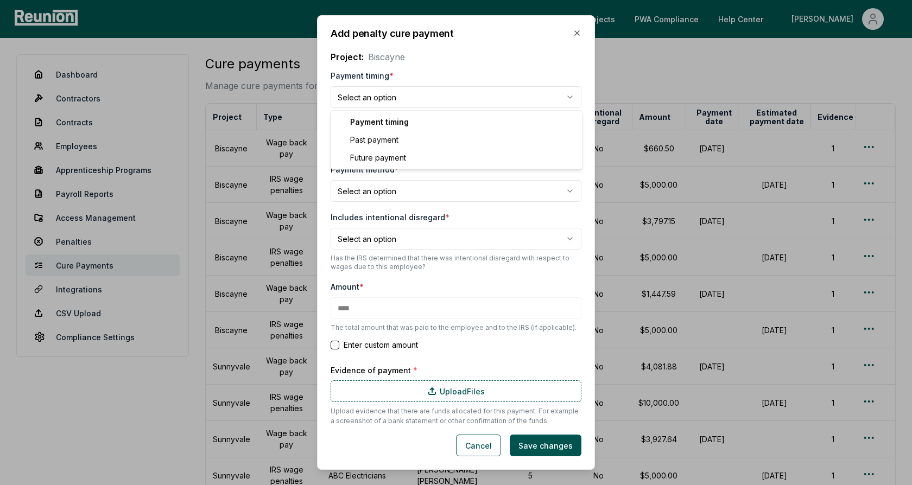
click at [417, 95] on body "Please visit us on your desktop We're working on making our marketplace mobile-…" at bounding box center [456, 335] width 912 height 670
select select "**********"
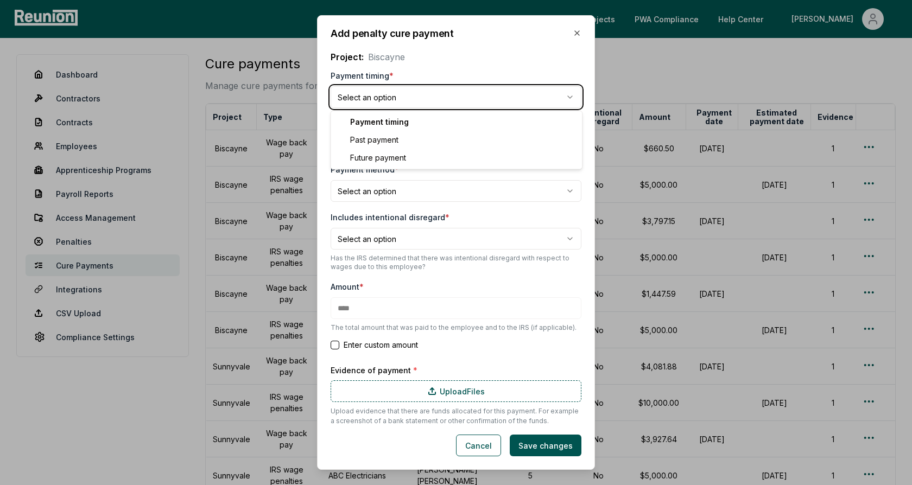
type input "******"
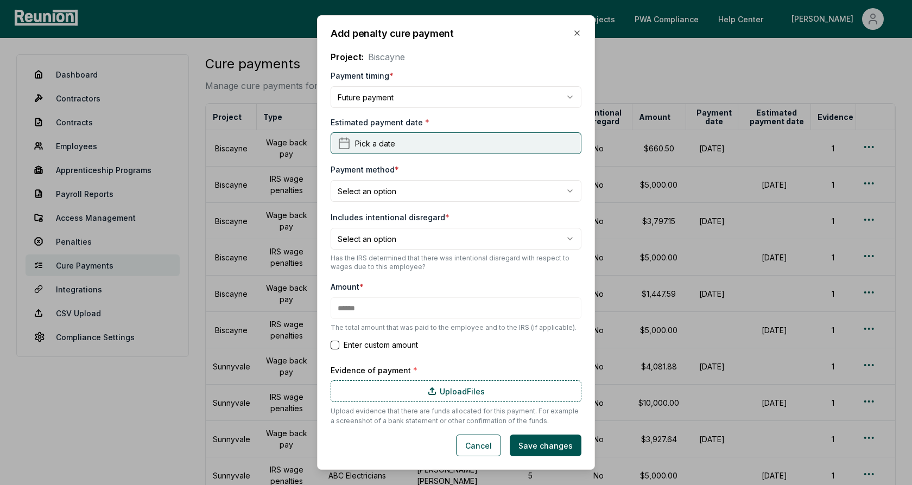
click at [369, 147] on span "Pick a date" at bounding box center [375, 143] width 40 height 11
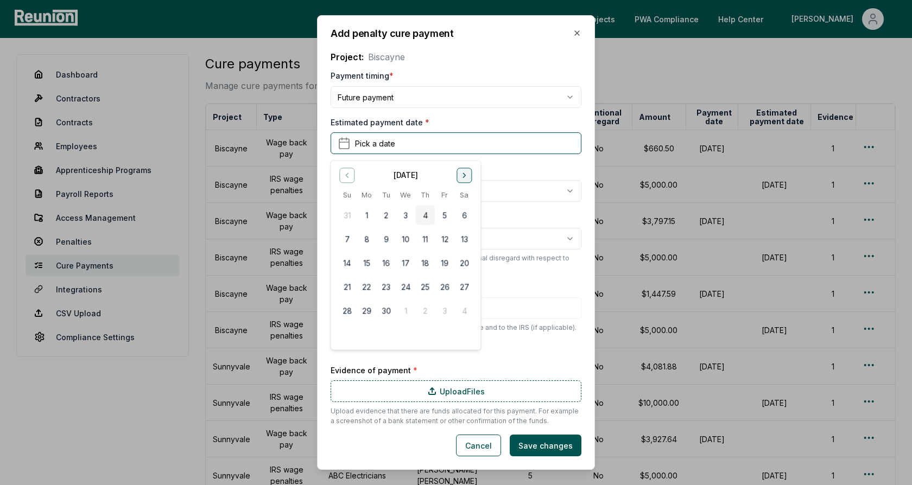
click at [461, 180] on button "Go to next month" at bounding box center [463, 175] width 15 height 15
click at [405, 263] on button "15" at bounding box center [406, 263] width 20 height 20
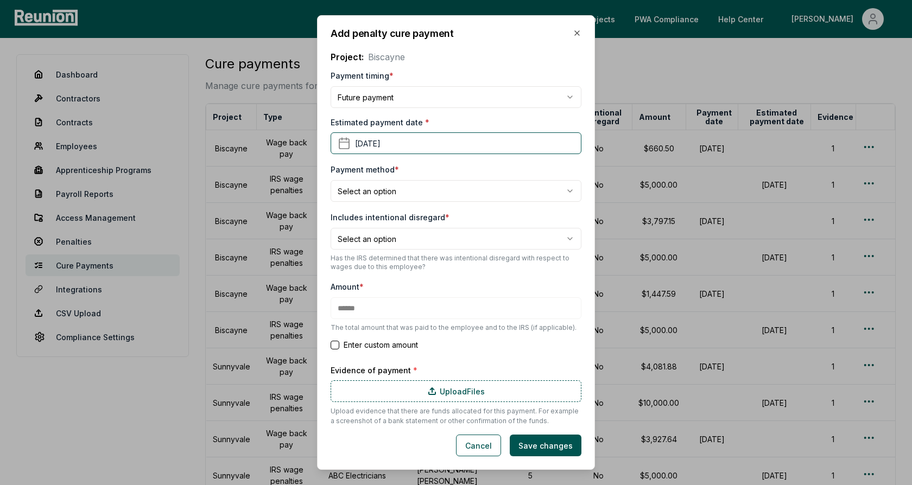
click at [419, 167] on div "**********" at bounding box center [455, 182] width 251 height 39
click at [390, 197] on body "Please visit us on your desktop We're working on making our marketplace mobile-…" at bounding box center [456, 335] width 912 height 670
select select "**********"
click at [393, 243] on body "Please visit us on your desktop We're working on making our marketplace mobile-…" at bounding box center [456, 335] width 912 height 670
select select "*****"
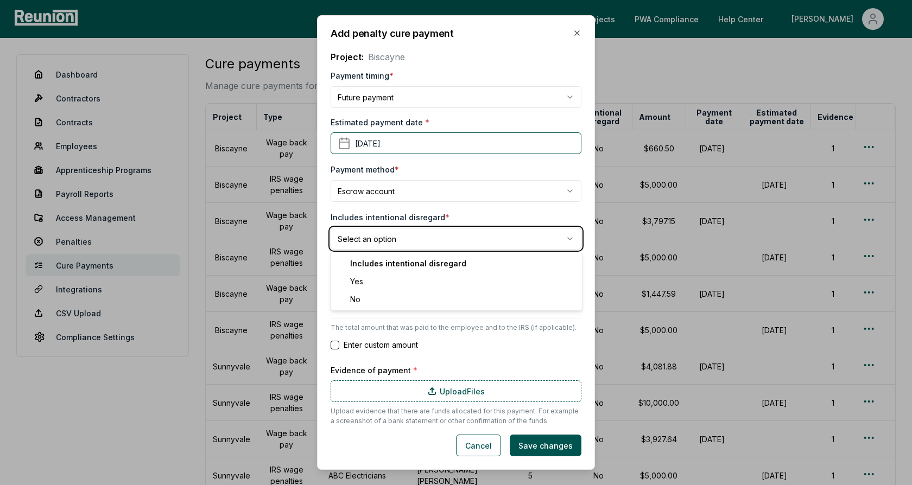
type input "******"
